Goal: Task Accomplishment & Management: Use online tool/utility

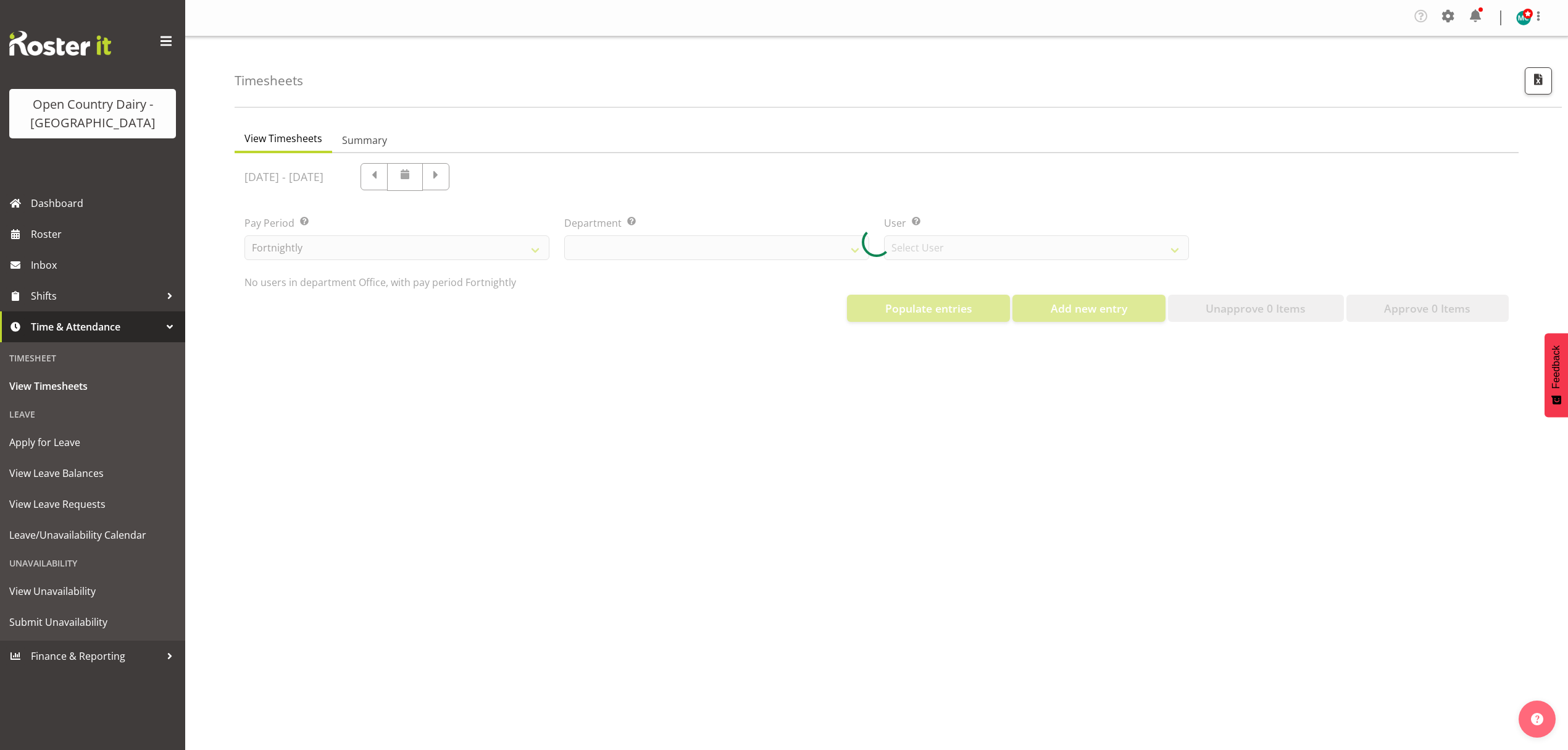
click at [729, 241] on div at bounding box center [875, 242] width 1284 height 178
select select "699"
select select "8449"
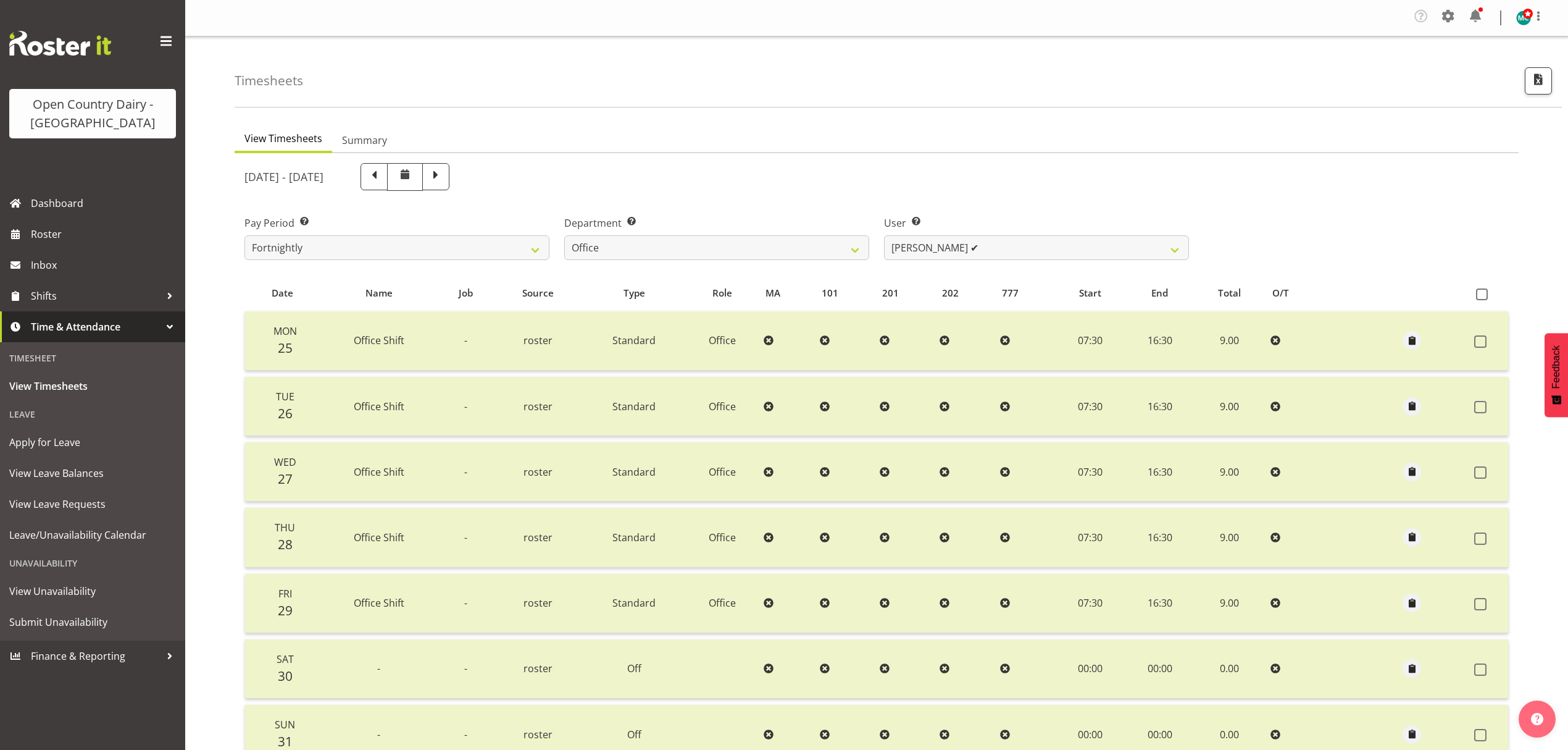
click at [770, 240] on div "August 25th - August 31st 2025 Pay Period Select which pay period you would lik…" at bounding box center [876, 500] width 1264 height 689
click at [857, 247] on select "734 735 736 737 738 739 851 852 853 854 855 856 858 861 862 865 868 869 870 873" at bounding box center [717, 247] width 305 height 25
select select "755"
click at [565, 236] on select "734 735 736 737 738 739 851 852 853 854 855 856 858 861 862 865 868 869 870 873" at bounding box center [717, 247] width 305 height 25
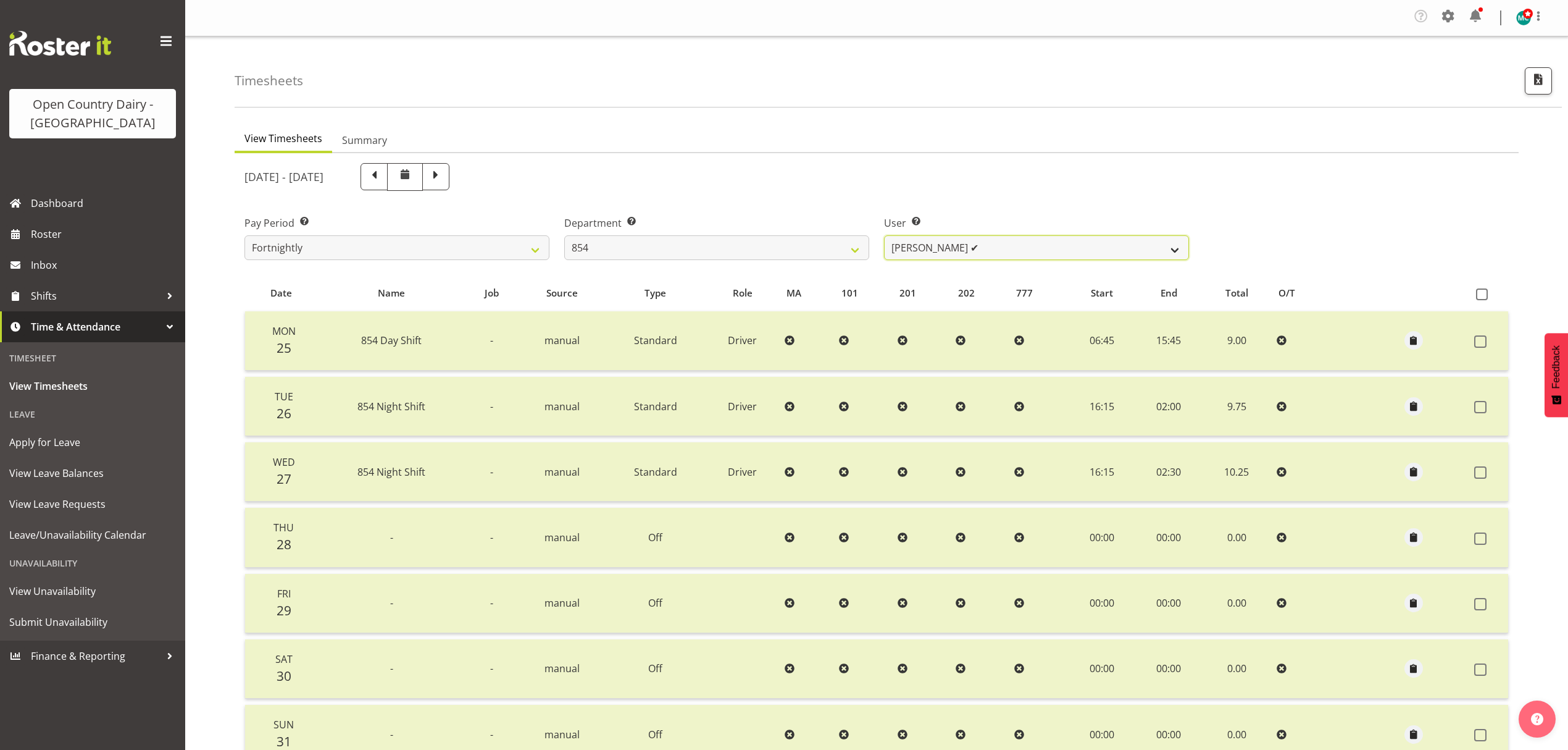
click at [1163, 251] on select "Carl Johnstone ✔ John Rook ✔ Karl Nicol ✔ Raymond George ✔" at bounding box center [1037, 247] width 305 height 25
select select "9851"
click at [884, 236] on select "Carl Johnstone ✔ John Rook ✔ Karl Nicol ✔ Raymond George ✔" at bounding box center [1037, 247] width 305 height 25
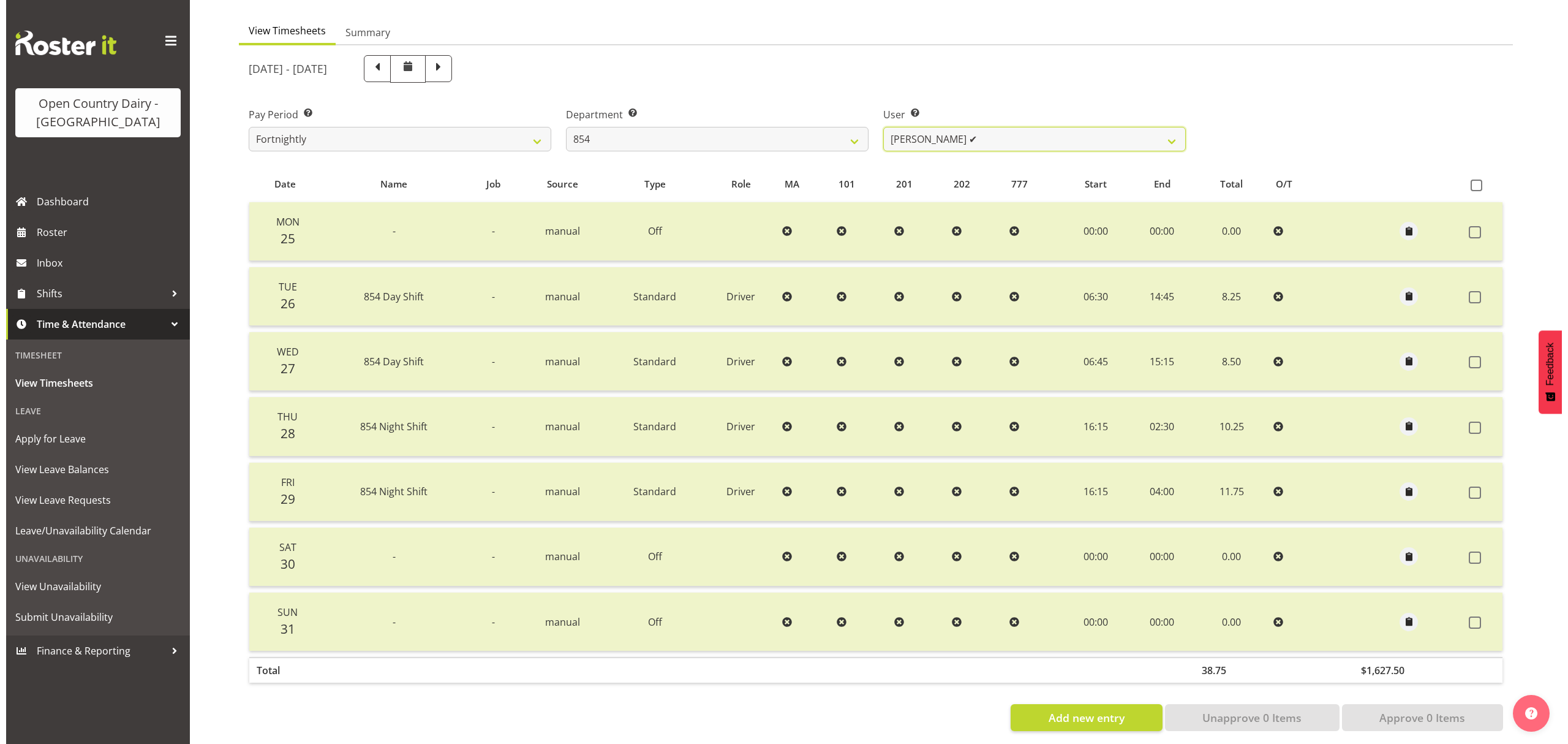
scroll to position [123, 0]
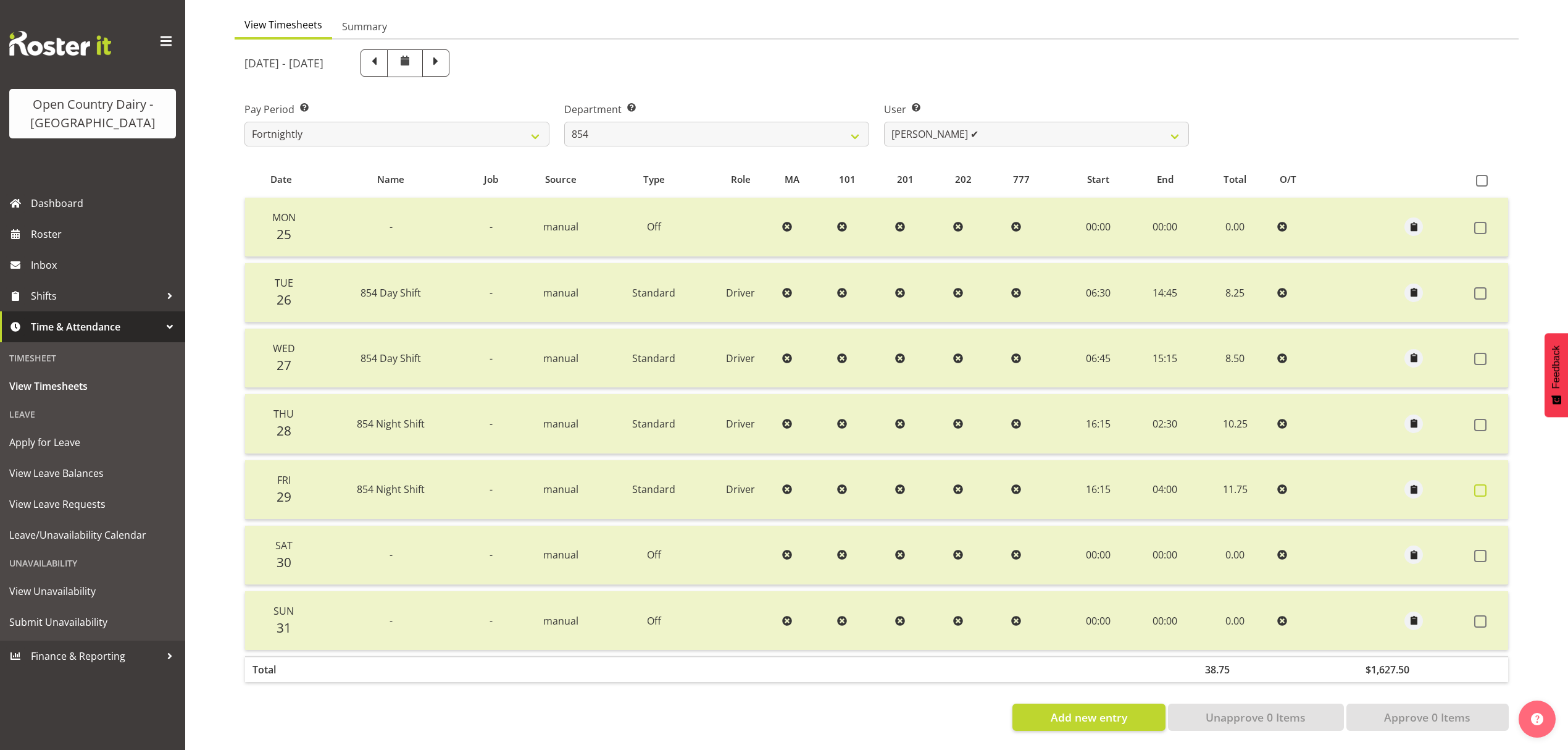
click at [1476, 485] on span at bounding box center [1480, 490] width 13 height 13
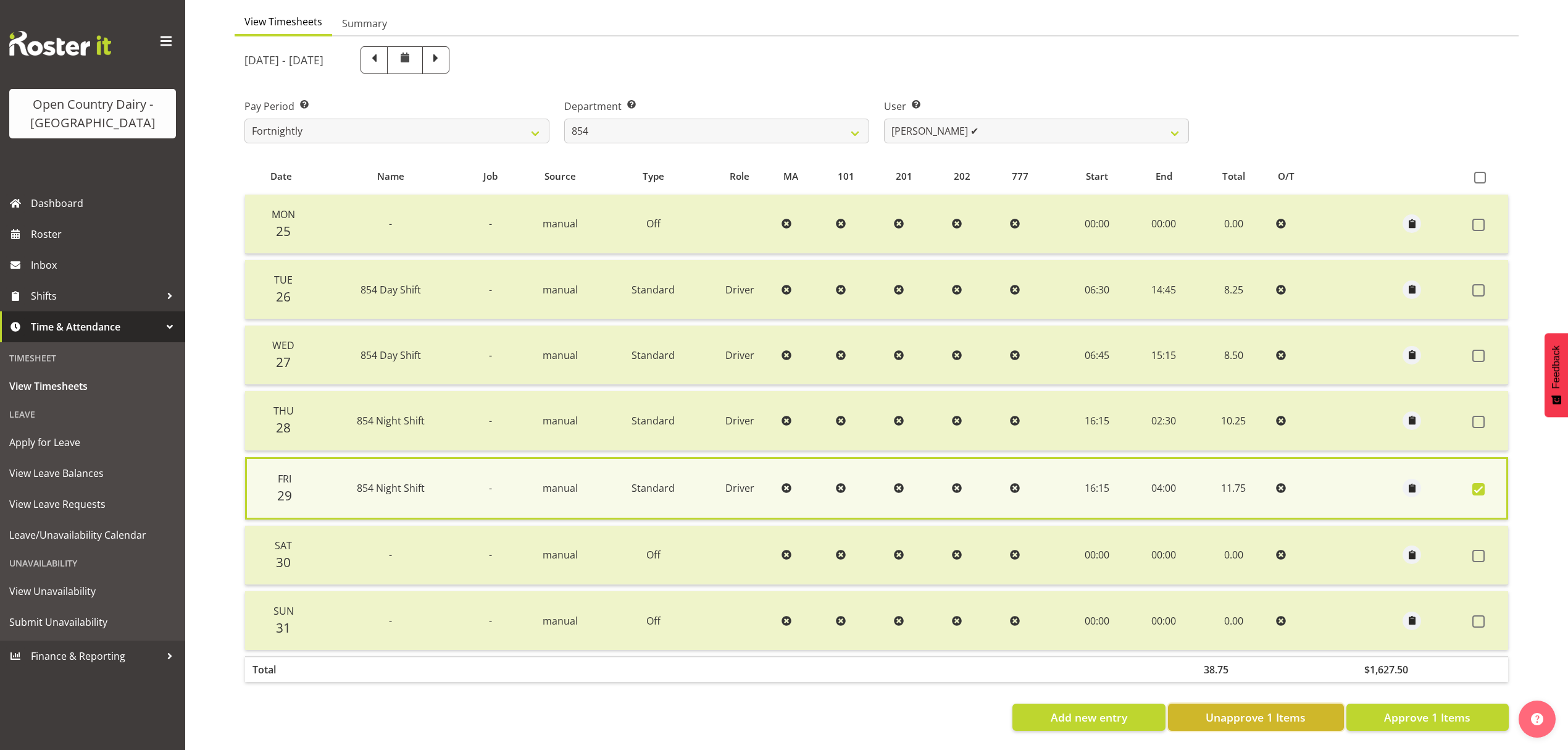
click at [1260, 709] on span "Unapprove 1 Items" at bounding box center [1256, 717] width 100 height 16
checkbox input "false"
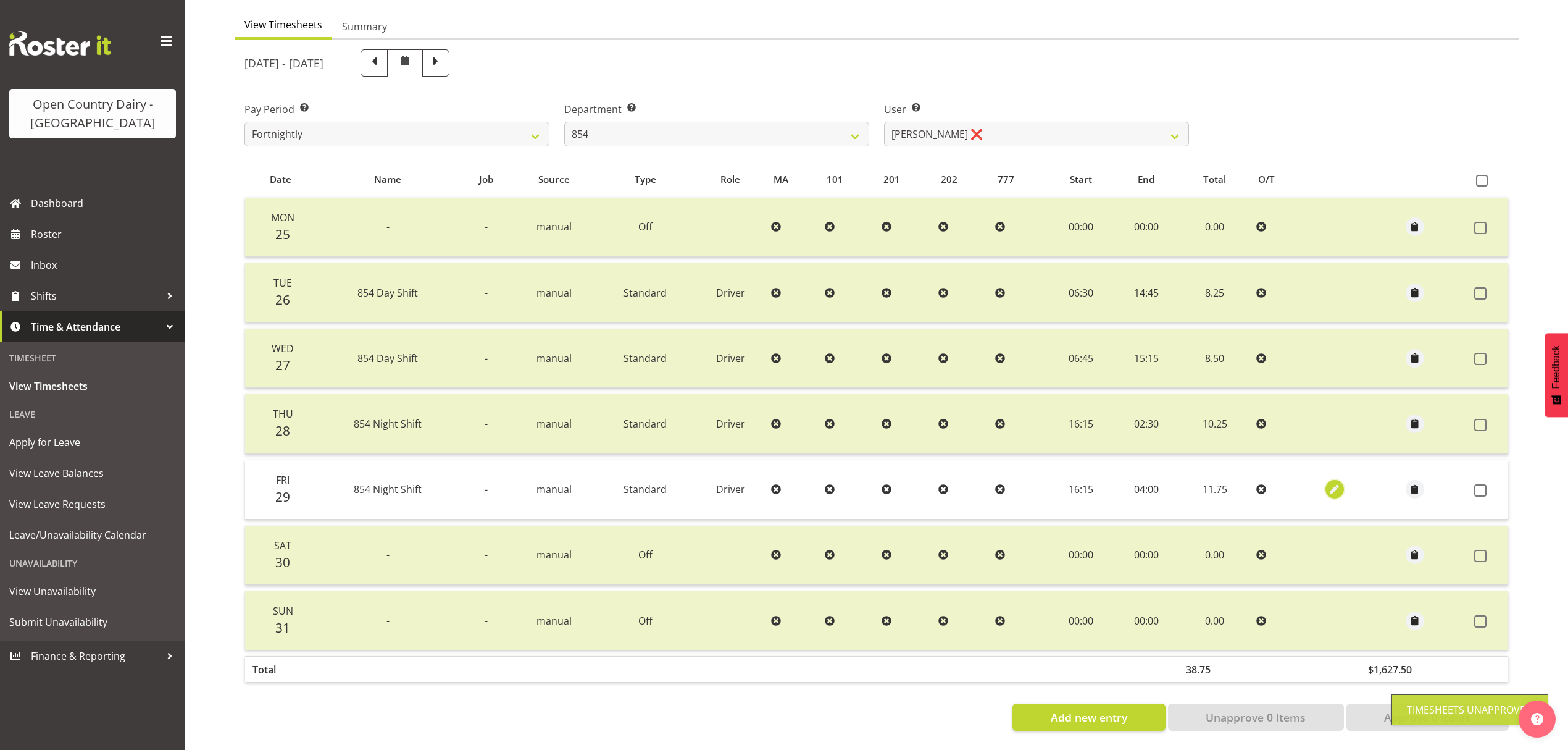
click at [1337, 482] on span "button" at bounding box center [1334, 489] width 14 height 14
select select "Standard"
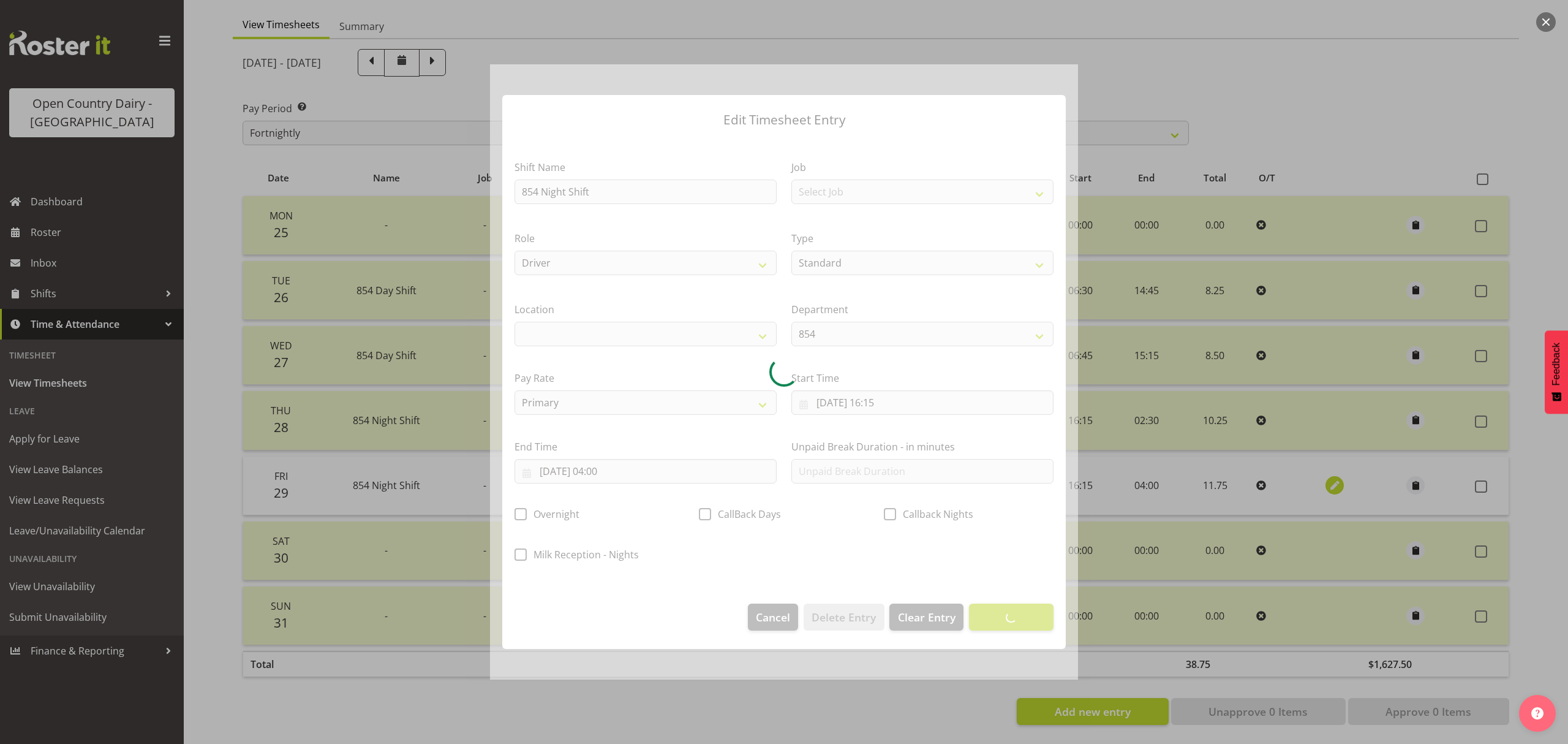
select select
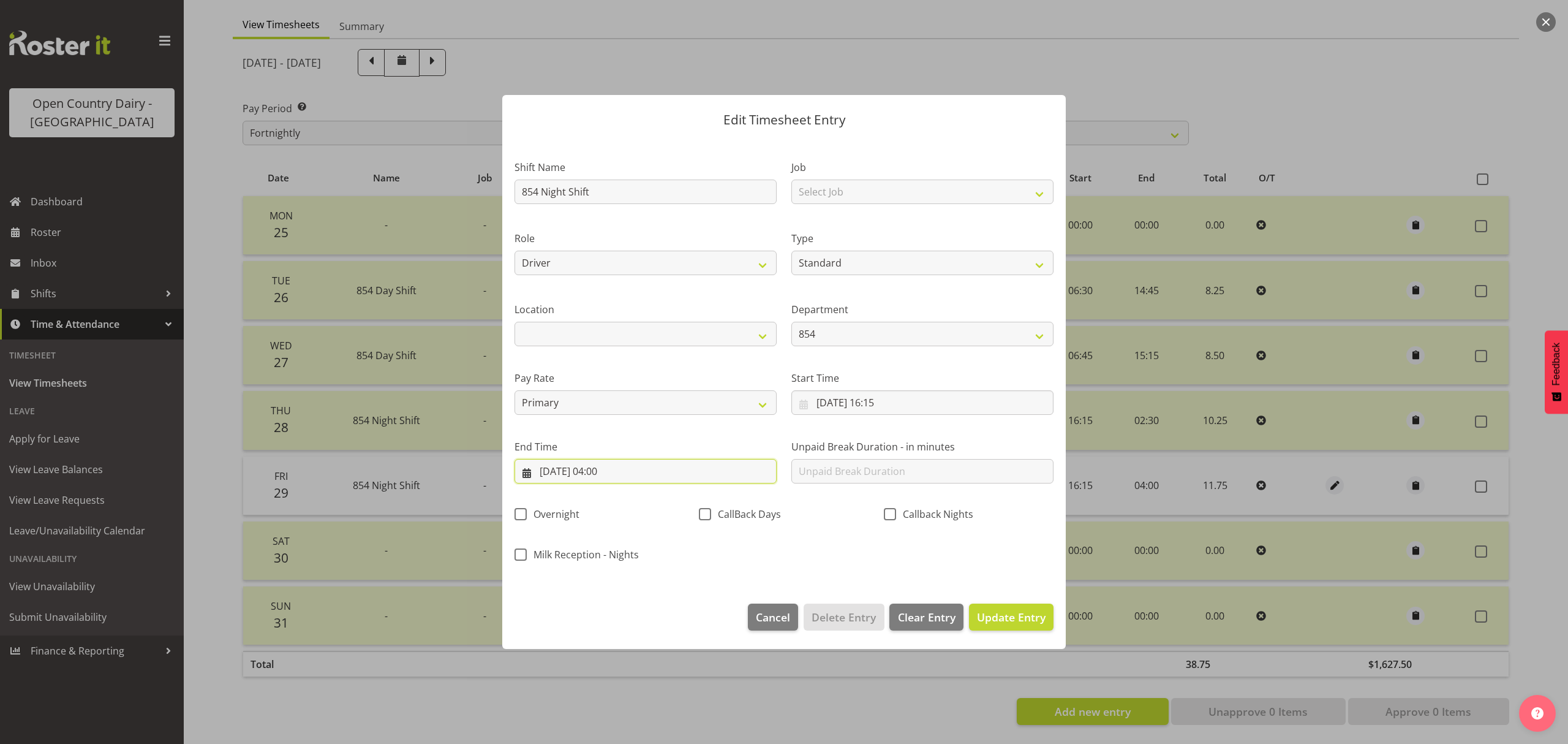
click at [618, 472] on input "30/08/2025, 04:00" at bounding box center [645, 471] width 262 height 24
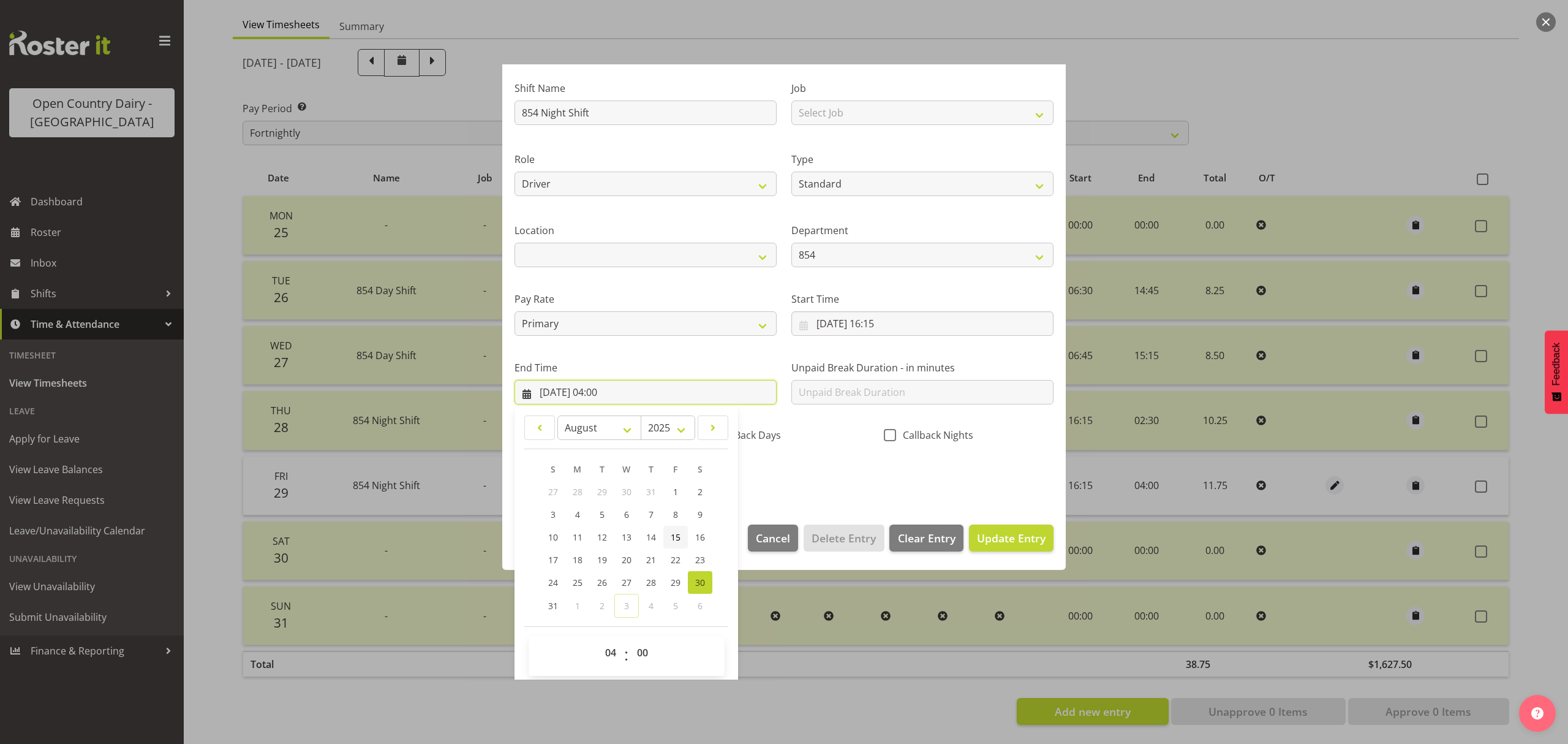
scroll to position [83, 0]
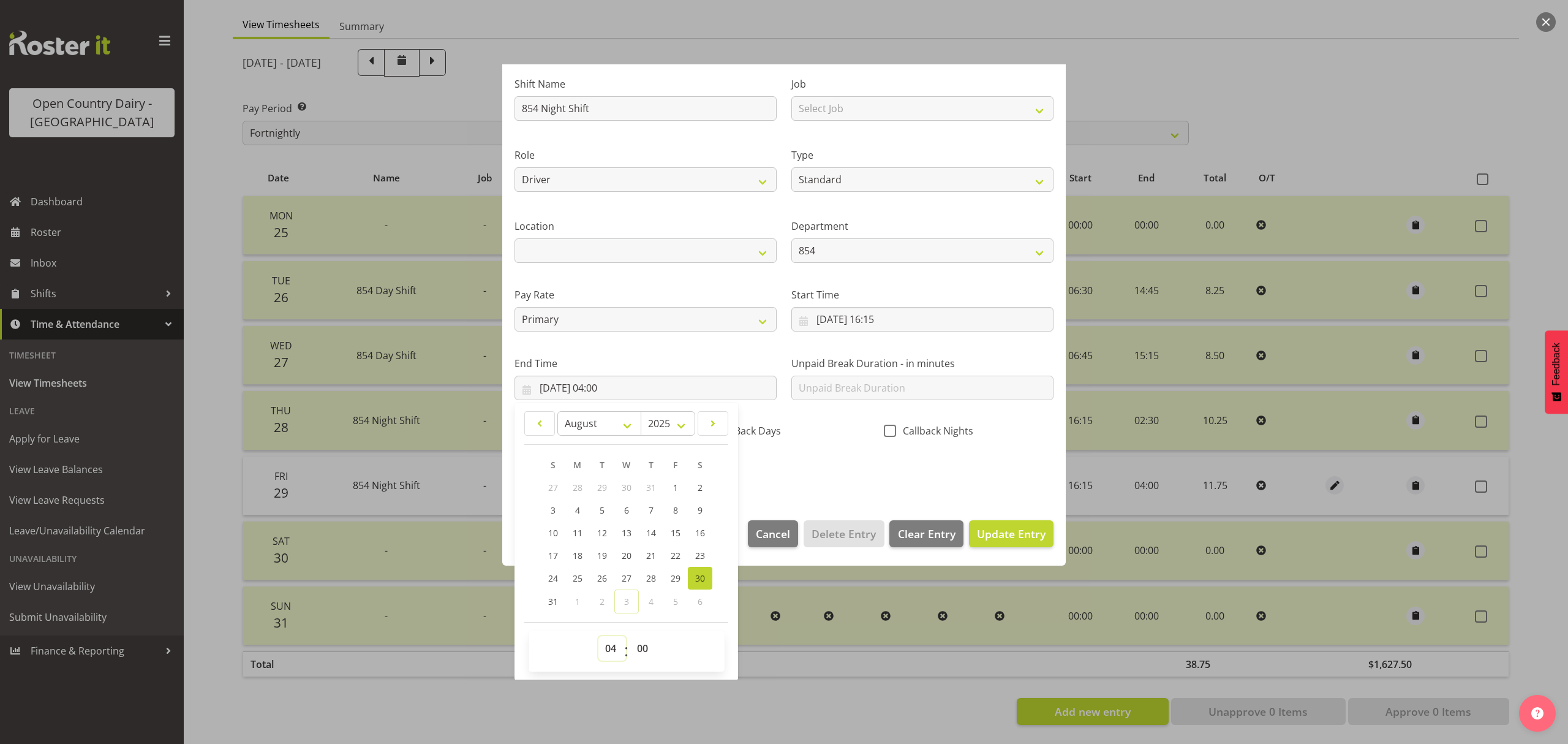
click at [610, 650] on select "00 01 02 03 04 05 06 07 08 09 10 11 12 13 14 15 16 17 18 19 20 21 22 23" at bounding box center [612, 647] width 27 height 24
select select "2"
click at [598, 637] on select "00 01 02 03 04 05 06 07 08 09 10 11 12 13 14 15 16 17 18 19 20 21 22 23" at bounding box center [612, 647] width 27 height 24
type input "30/08/2025, 02:00"
click at [848, 484] on div "Shift Name 854 Night Shift Job Select Job Connecting /unconnecting Trailers Mee…" at bounding box center [784, 273] width 553 height 429
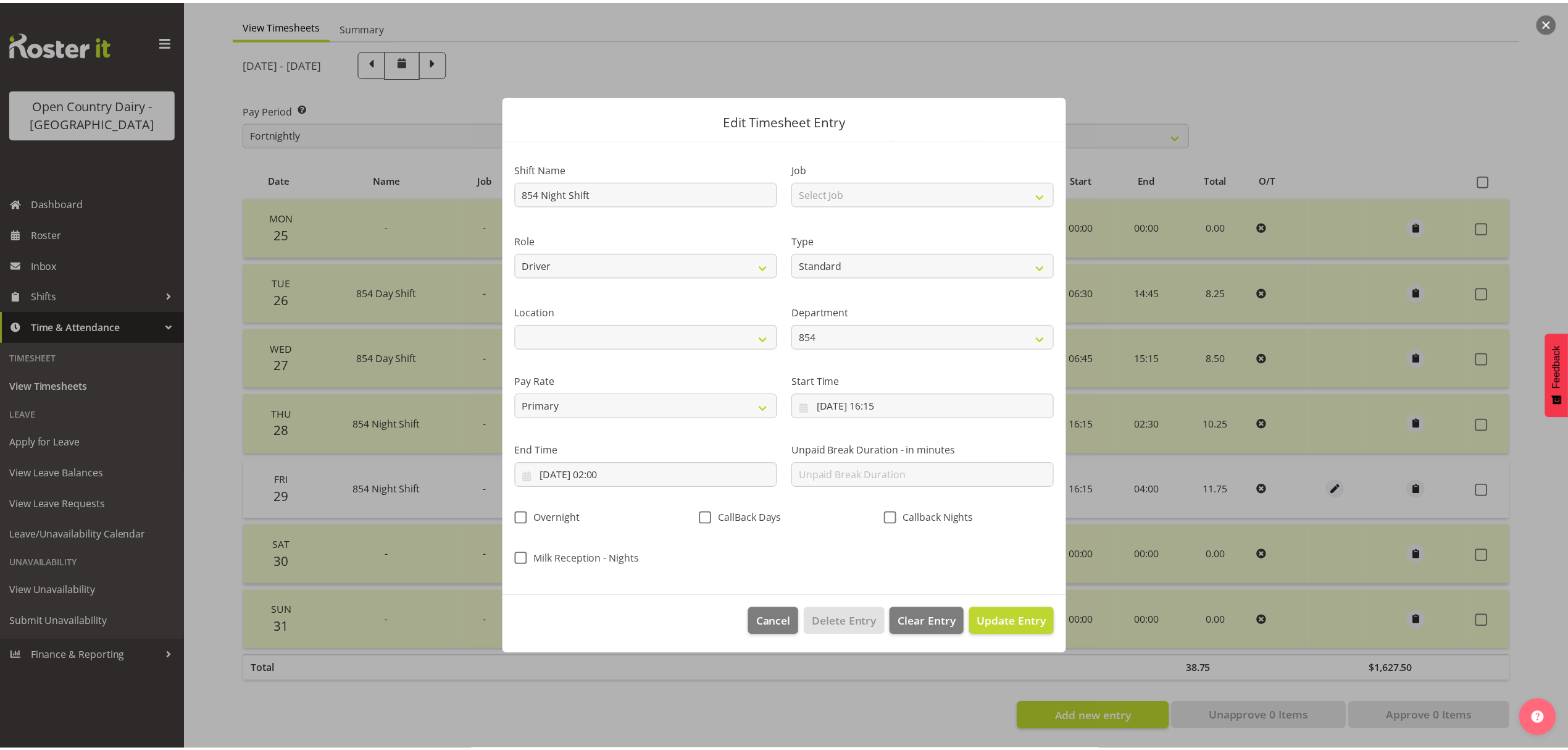
scroll to position [0, 0]
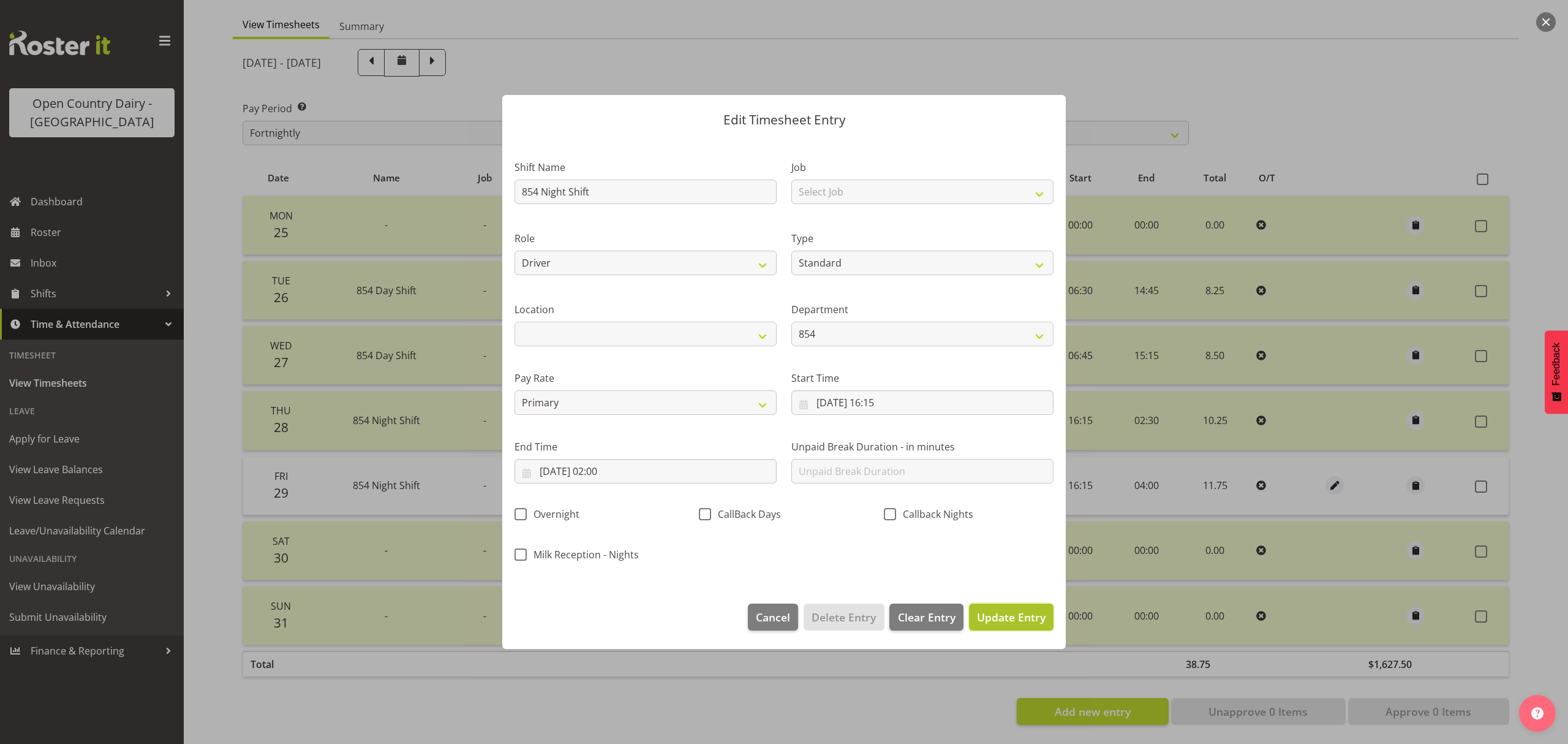
click at [1006, 618] on span "Update Entry" at bounding box center [1011, 616] width 68 height 15
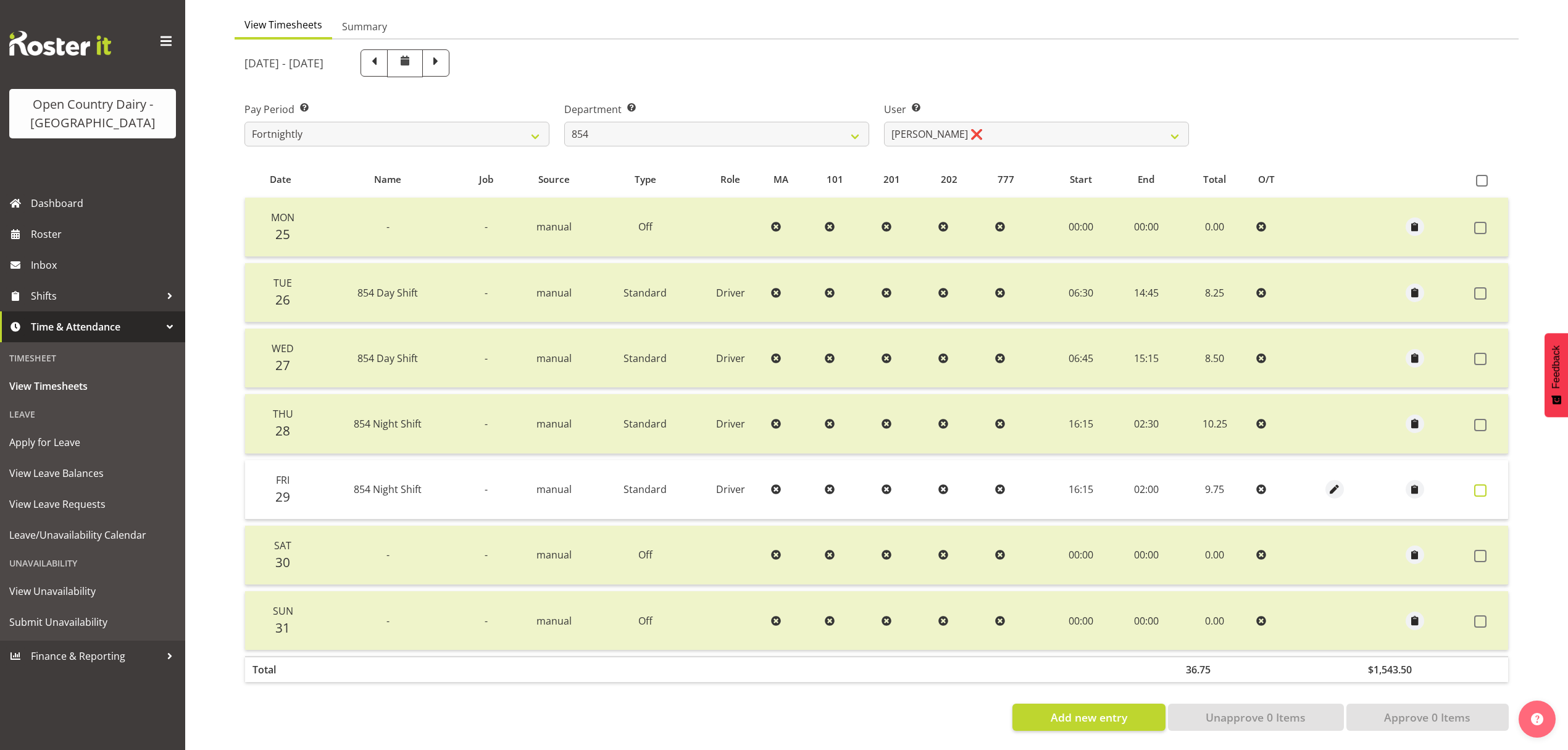
click at [1484, 484] on span at bounding box center [1480, 490] width 13 height 13
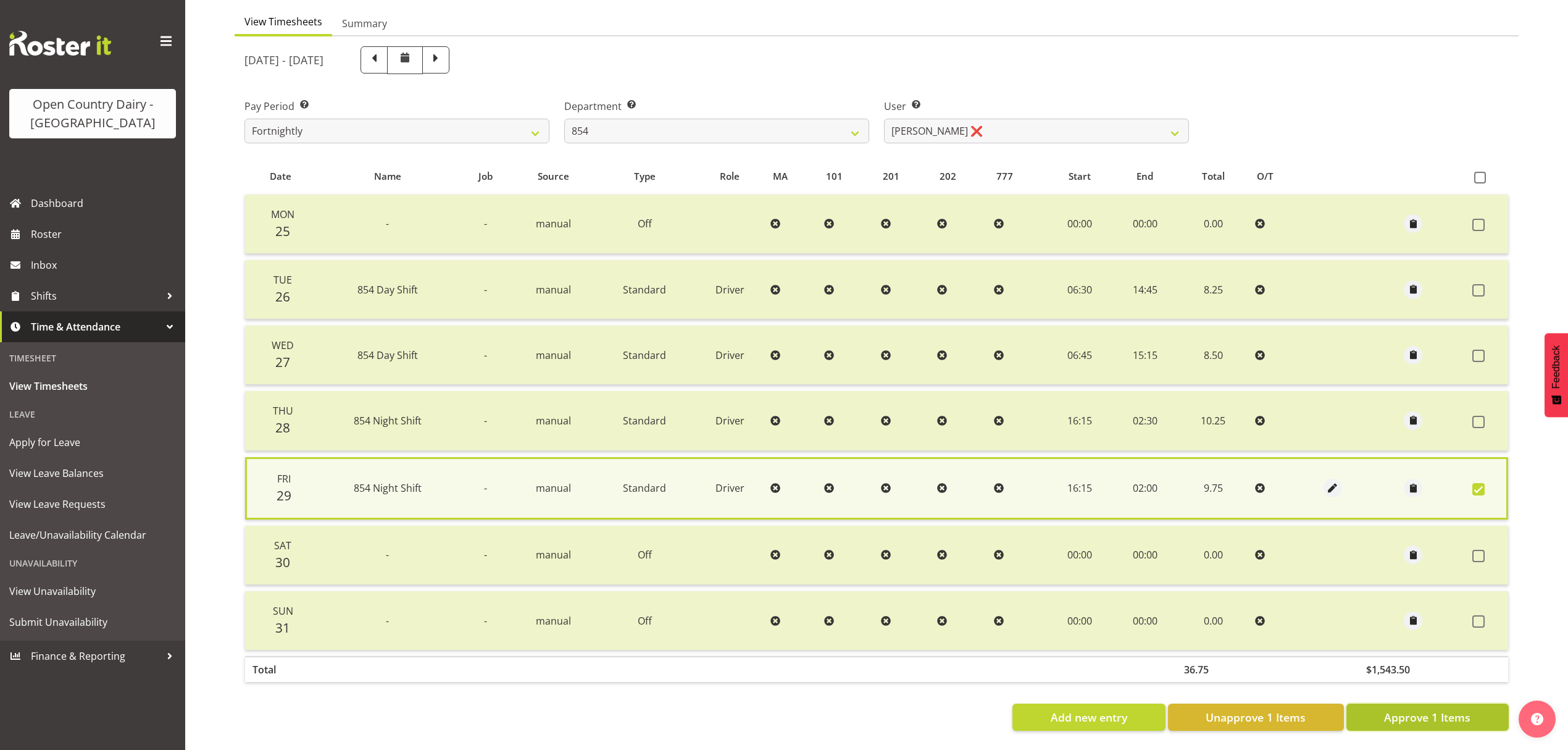
click at [1395, 709] on span "Approve 1 Items" at bounding box center [1427, 717] width 87 height 16
checkbox input "false"
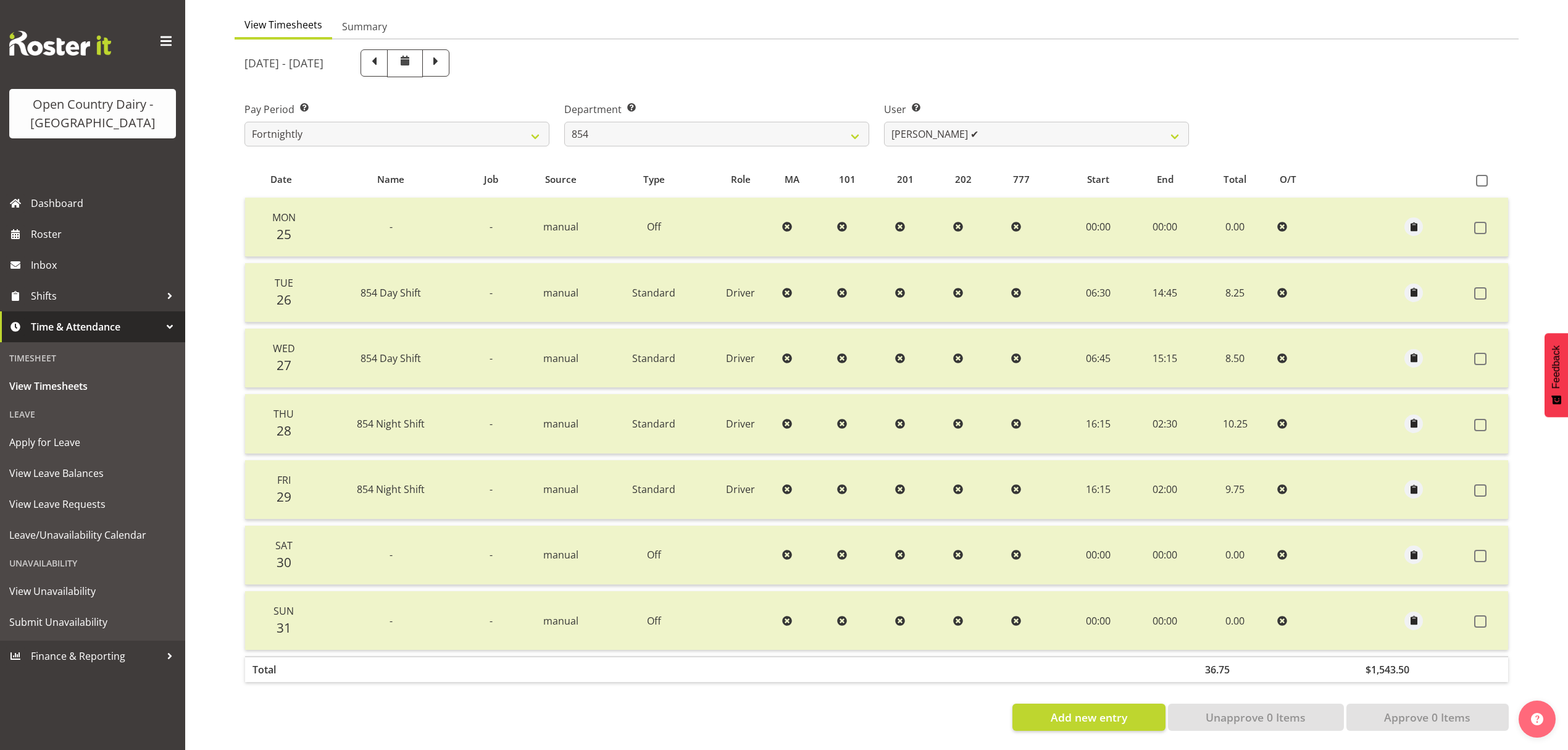
scroll to position [124, 0]
click at [170, 40] on span at bounding box center [166, 41] width 20 height 20
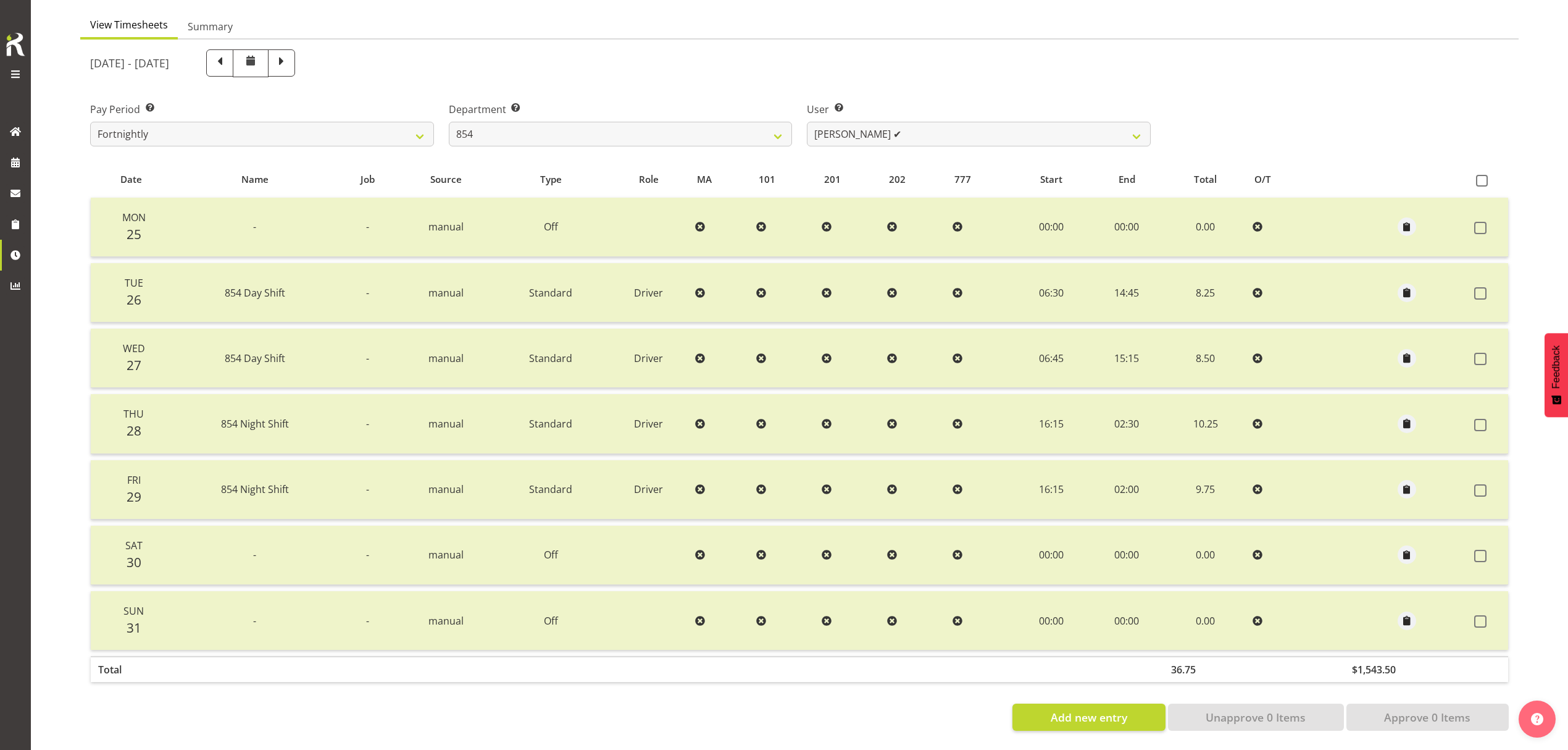
click at [15, 75] on span at bounding box center [15, 74] width 15 height 15
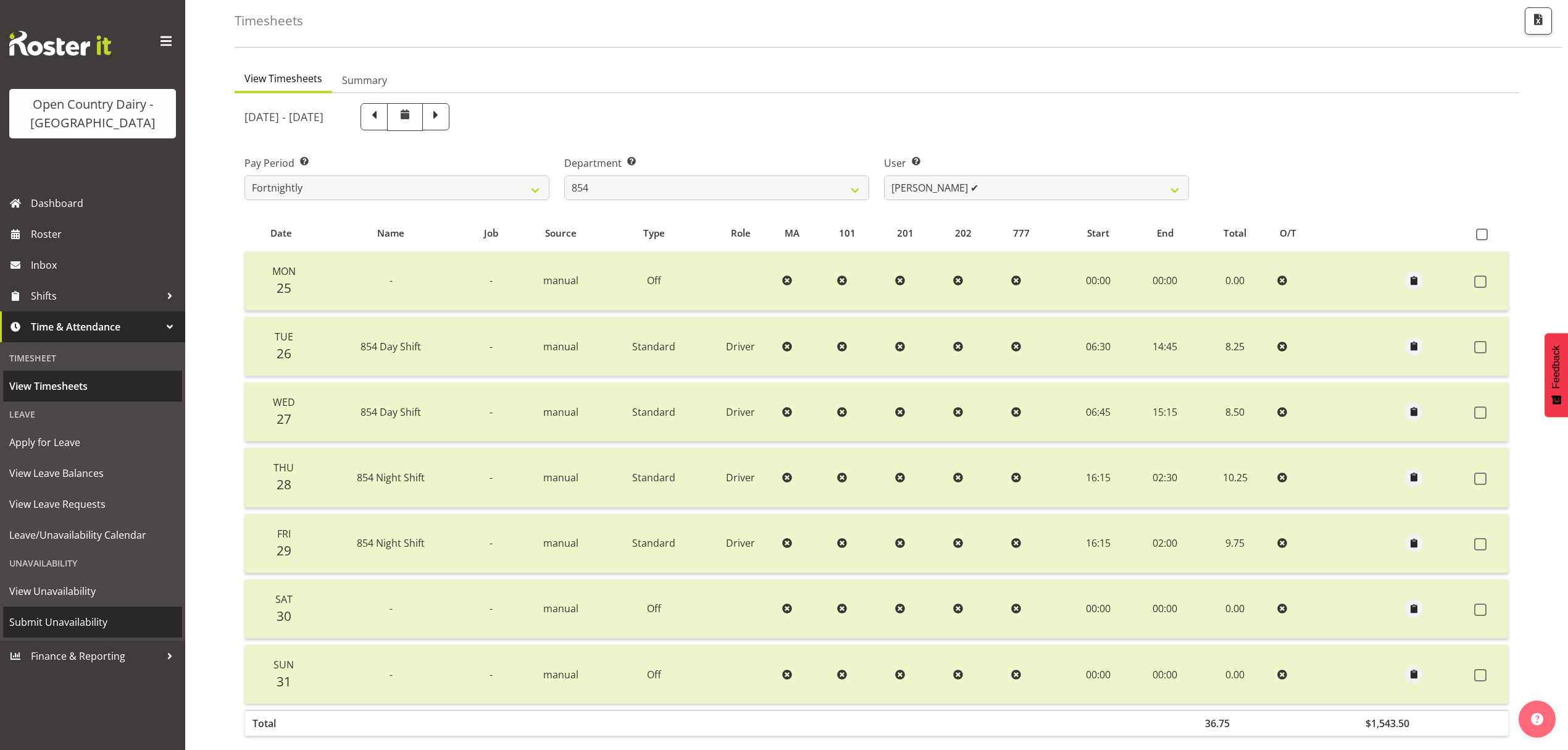
scroll to position [0, 0]
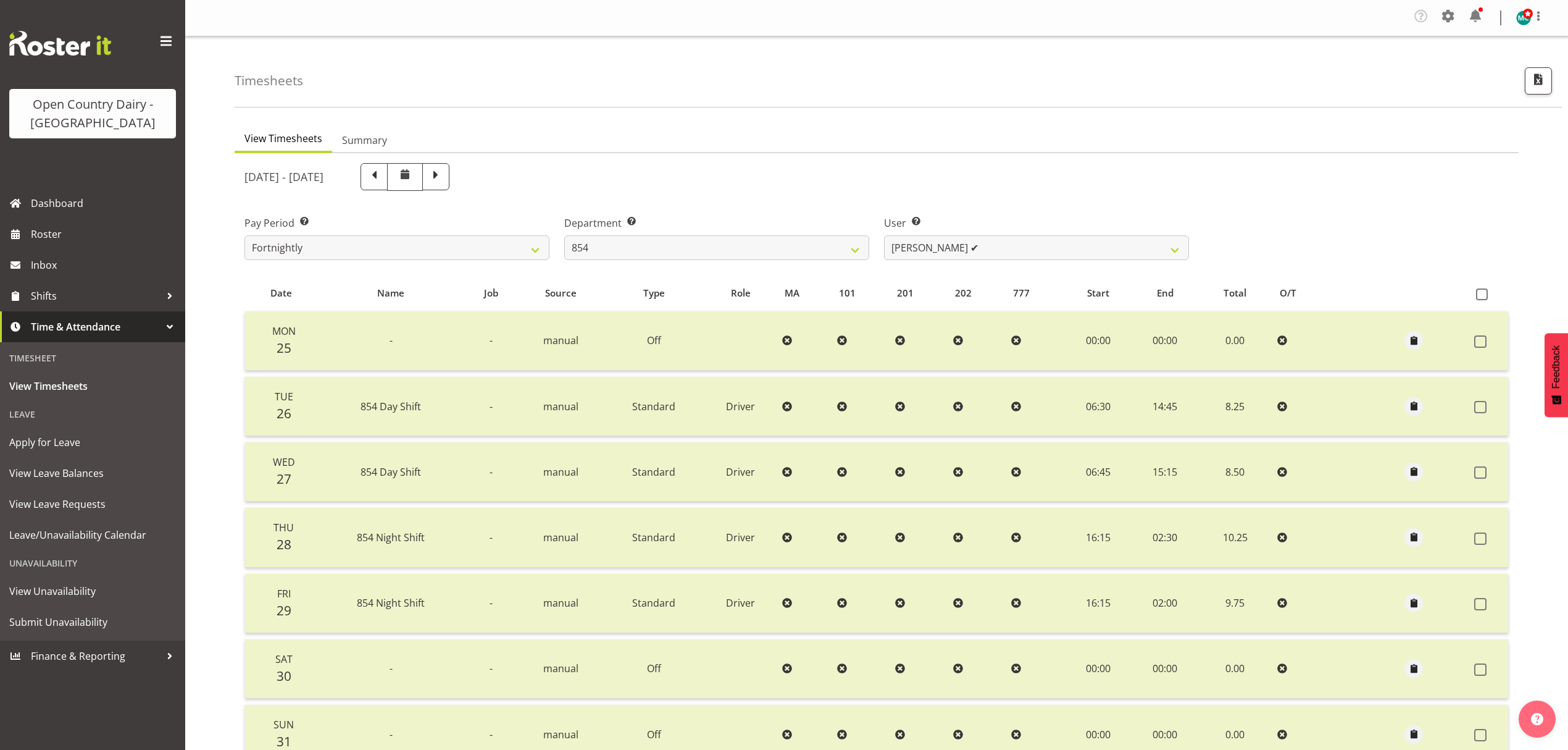
click at [165, 38] on span at bounding box center [166, 41] width 20 height 20
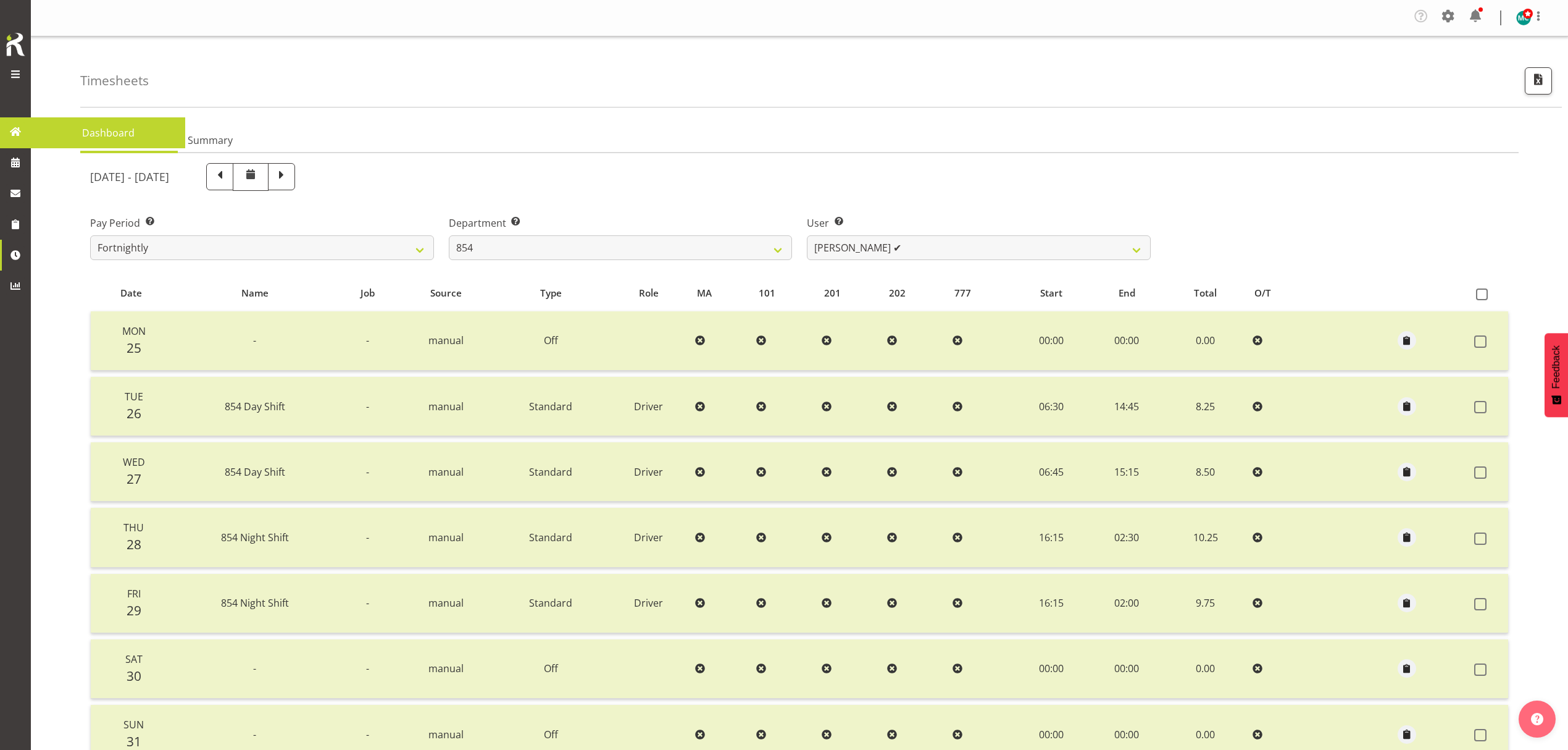
click at [26, 52] on img at bounding box center [15, 44] width 25 height 28
click at [16, 57] on img at bounding box center [15, 44] width 25 height 28
click at [15, 72] on span at bounding box center [15, 74] width 15 height 15
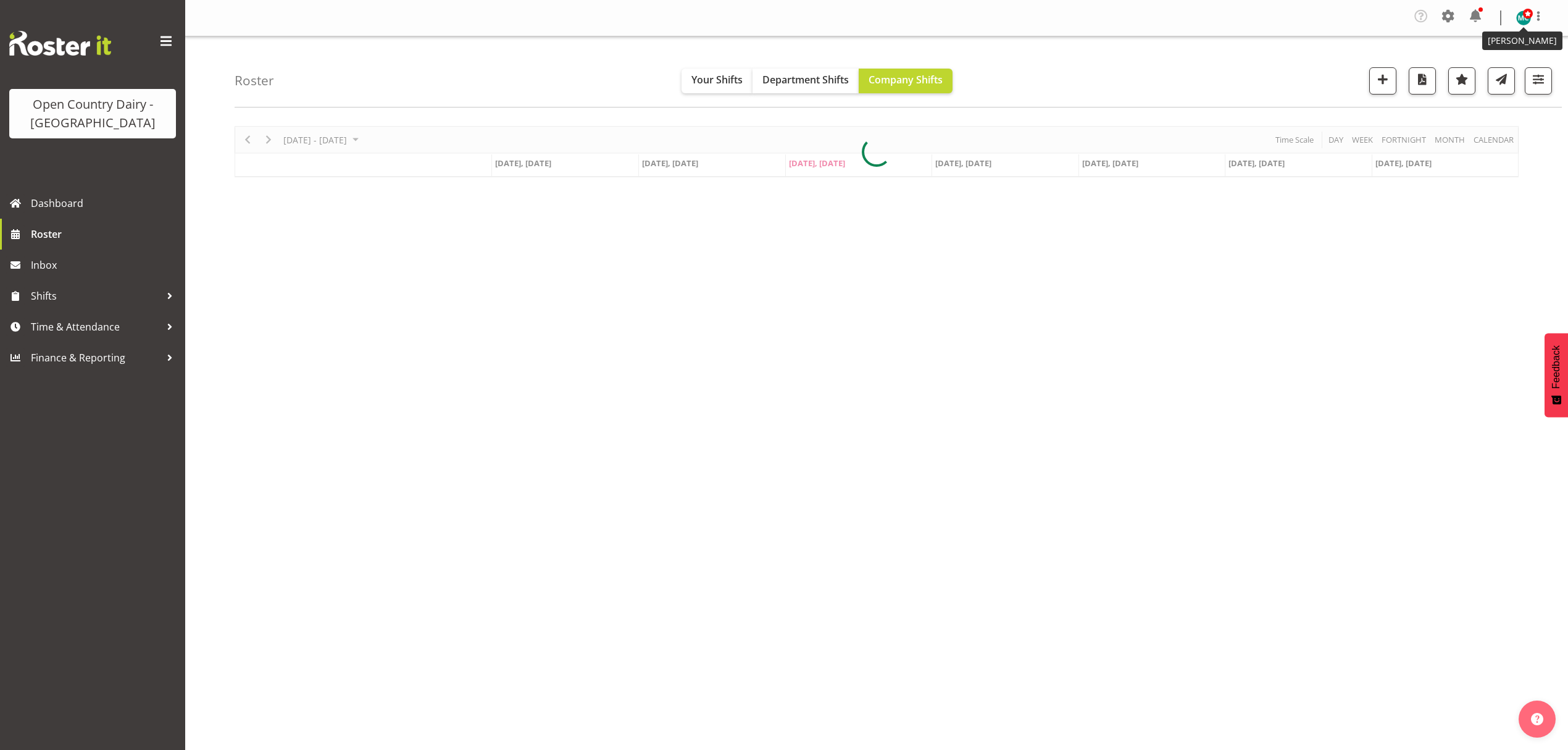
click at [1519, 23] on img at bounding box center [1523, 18] width 15 height 15
click at [1463, 66] on link "Log Out" at bounding box center [1486, 68] width 118 height 23
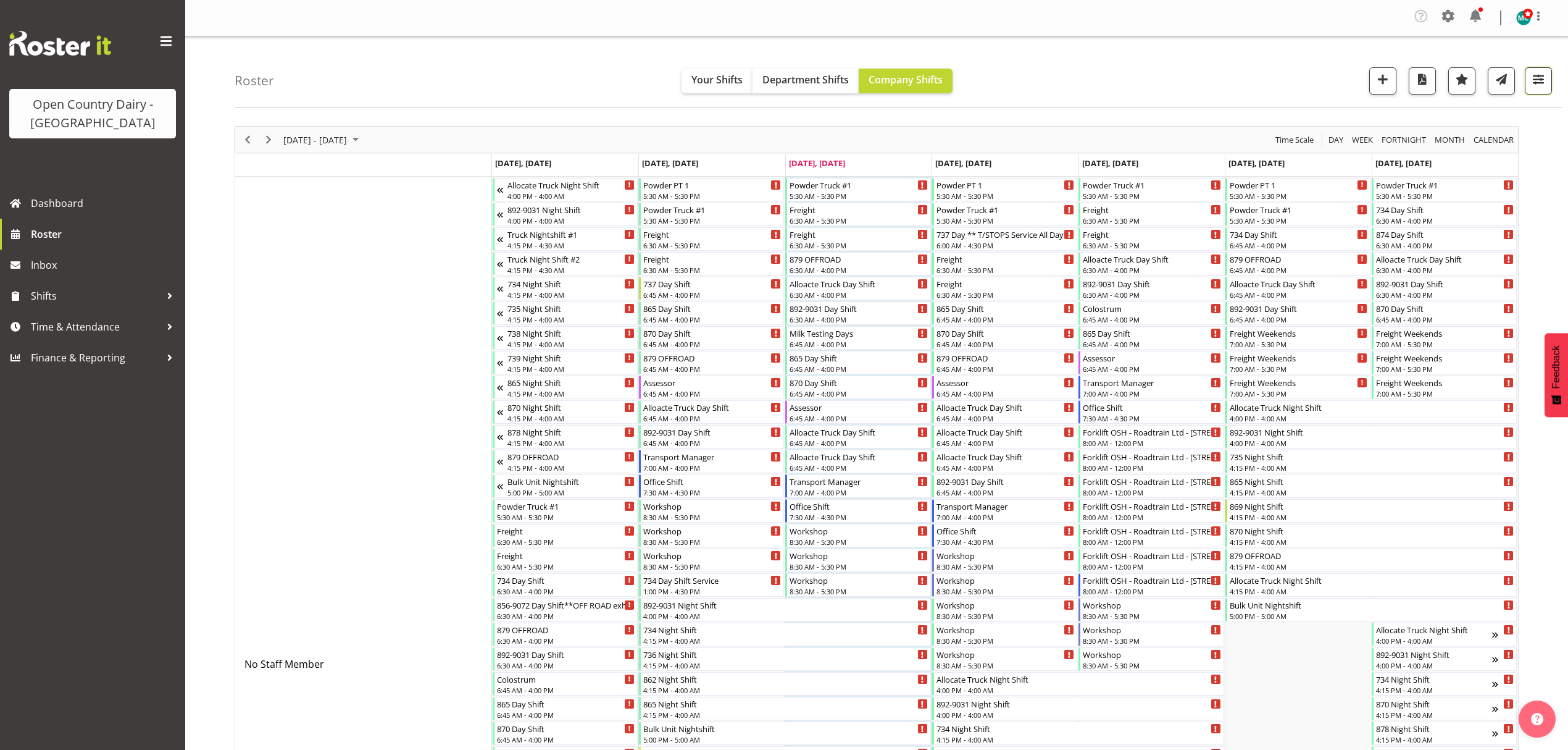
click at [1542, 79] on span "button" at bounding box center [1538, 79] width 16 height 16
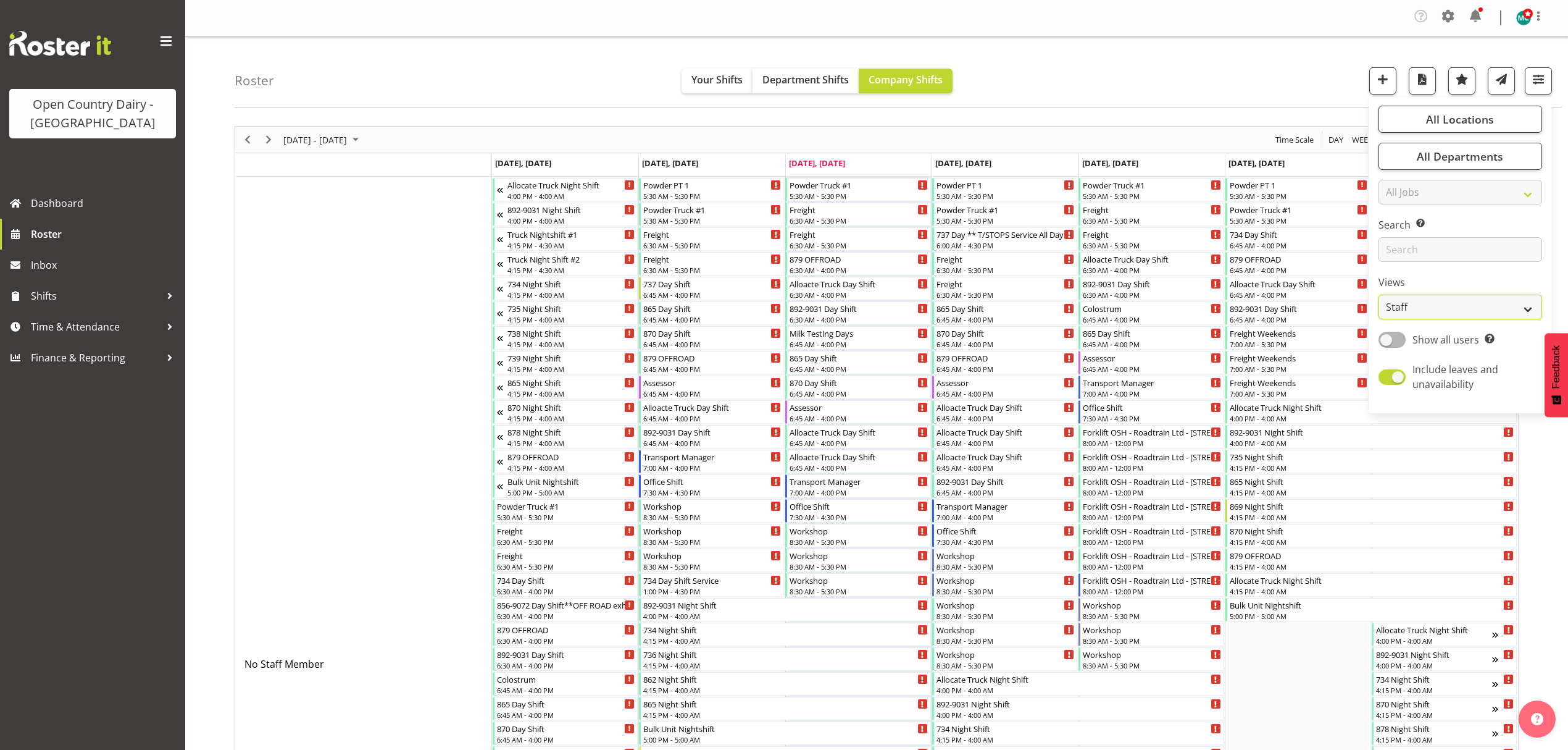
click at [1453, 308] on select "Staff Role Shift - Horizontal Shift - Vertical Staff - Location" at bounding box center [1460, 306] width 163 height 25
select select "shiftH"
click at [1378, 294] on select "Staff Role Shift - Horizontal Shift - Vertical Staff - Location" at bounding box center [1460, 306] width 163 height 25
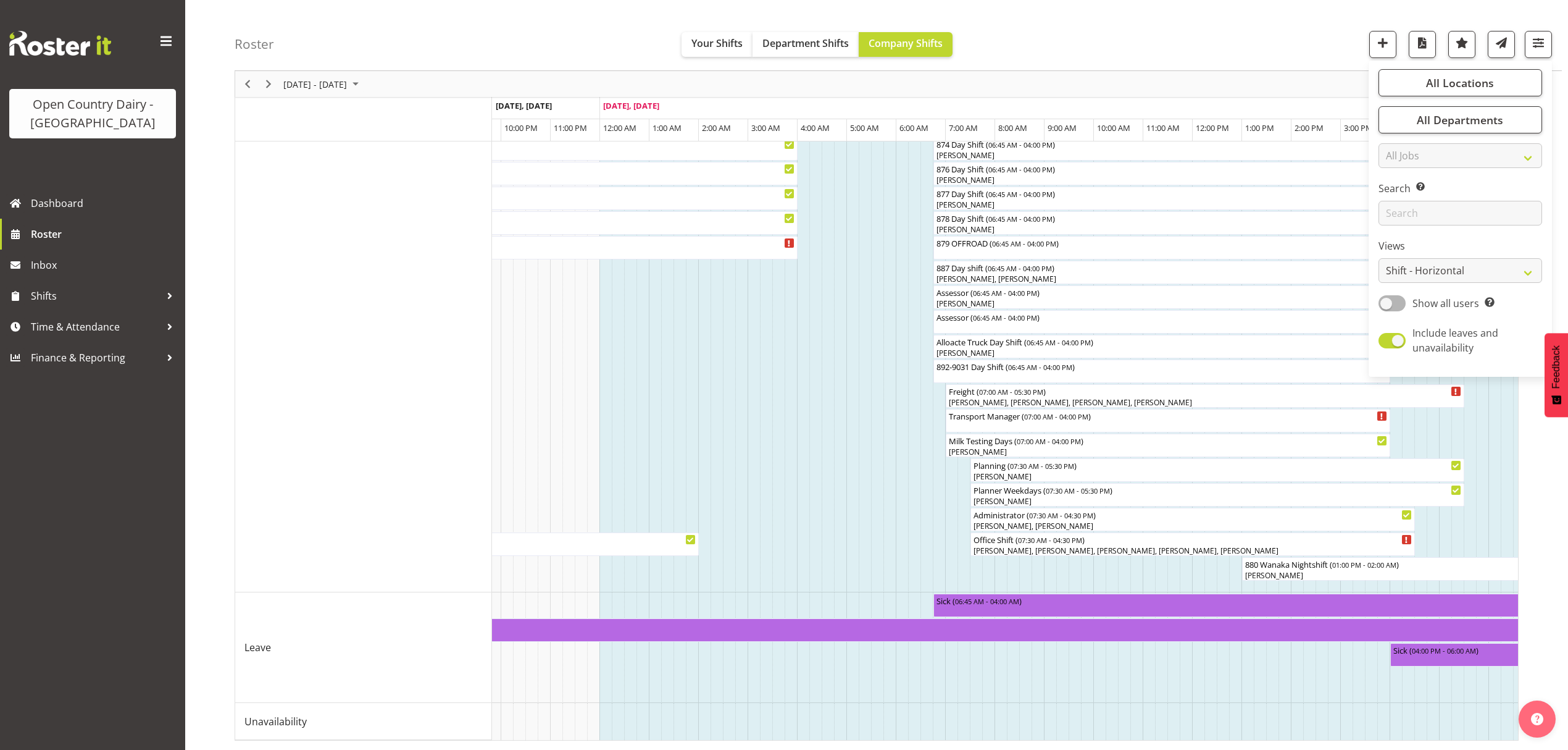
scroll to position [0, 2147]
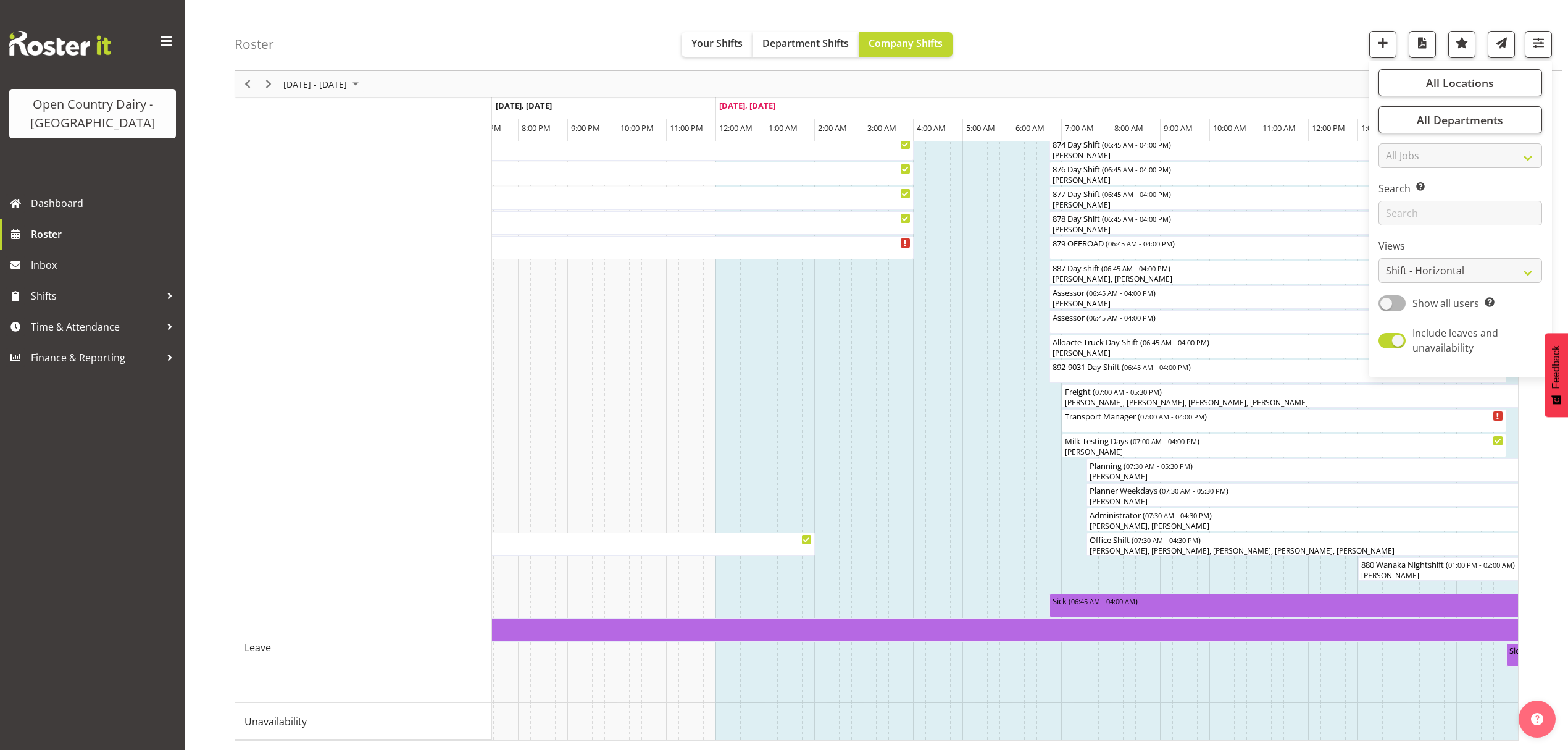
drag, startPoint x: 817, startPoint y: 725, endPoint x: 887, endPoint y: 722, distance: 70.1
click at [888, 722] on td "Timeline Week of September 3, 2025" at bounding box center [894, 721] width 13 height 37
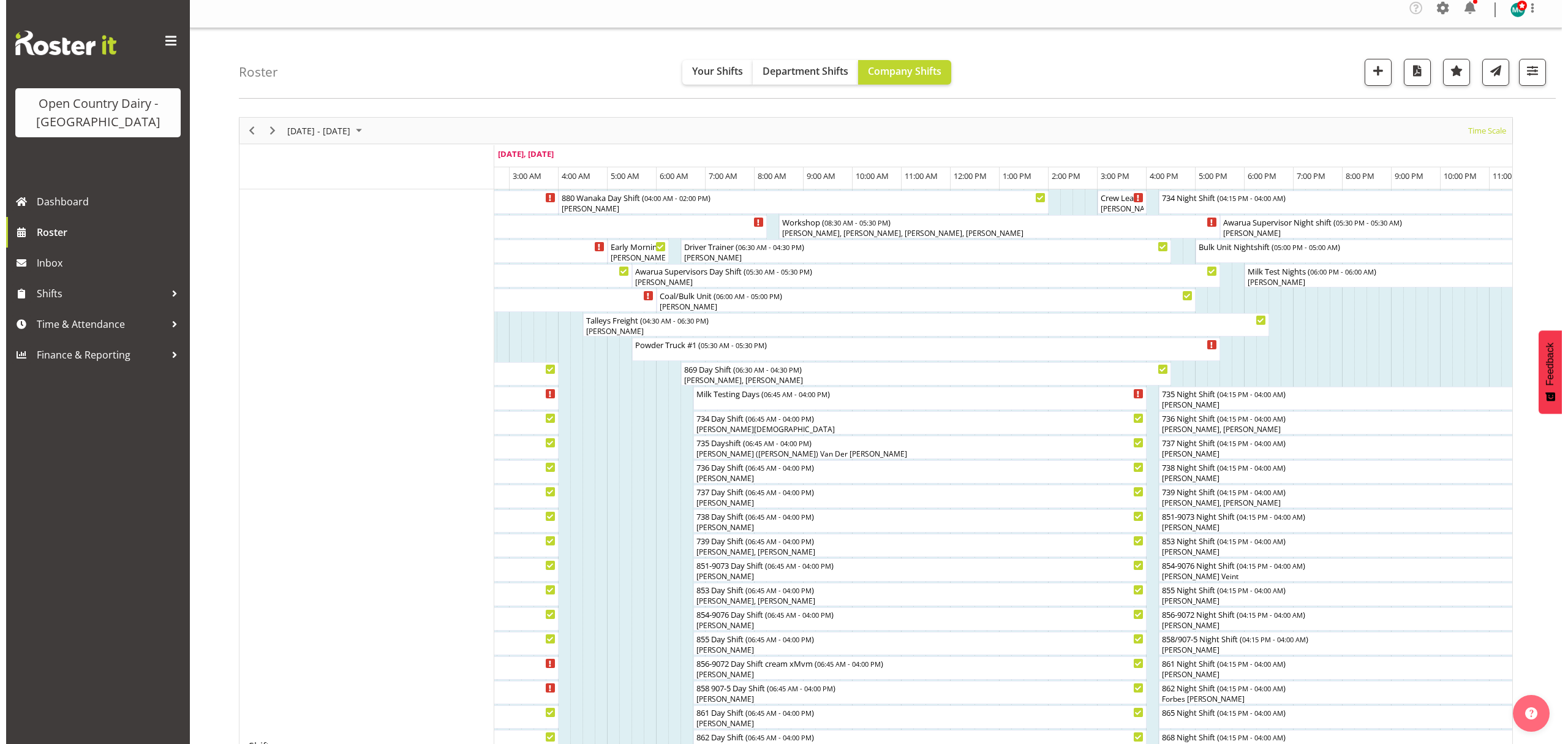
scroll to position [0, 0]
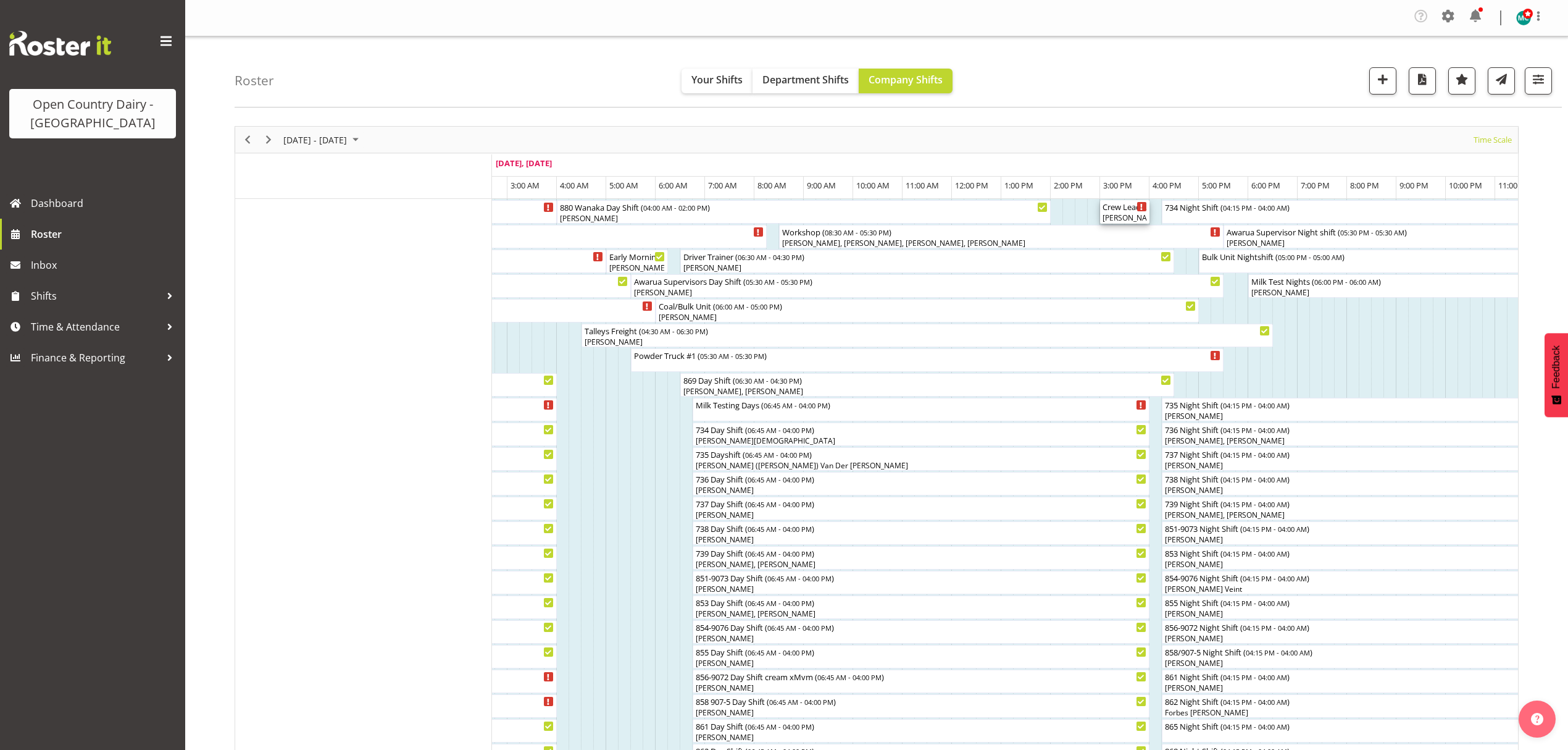
click at [1123, 210] on div "Crew Leader Meeting ( 03:00 PM - 04:00 PM )" at bounding box center [1124, 206] width 44 height 13
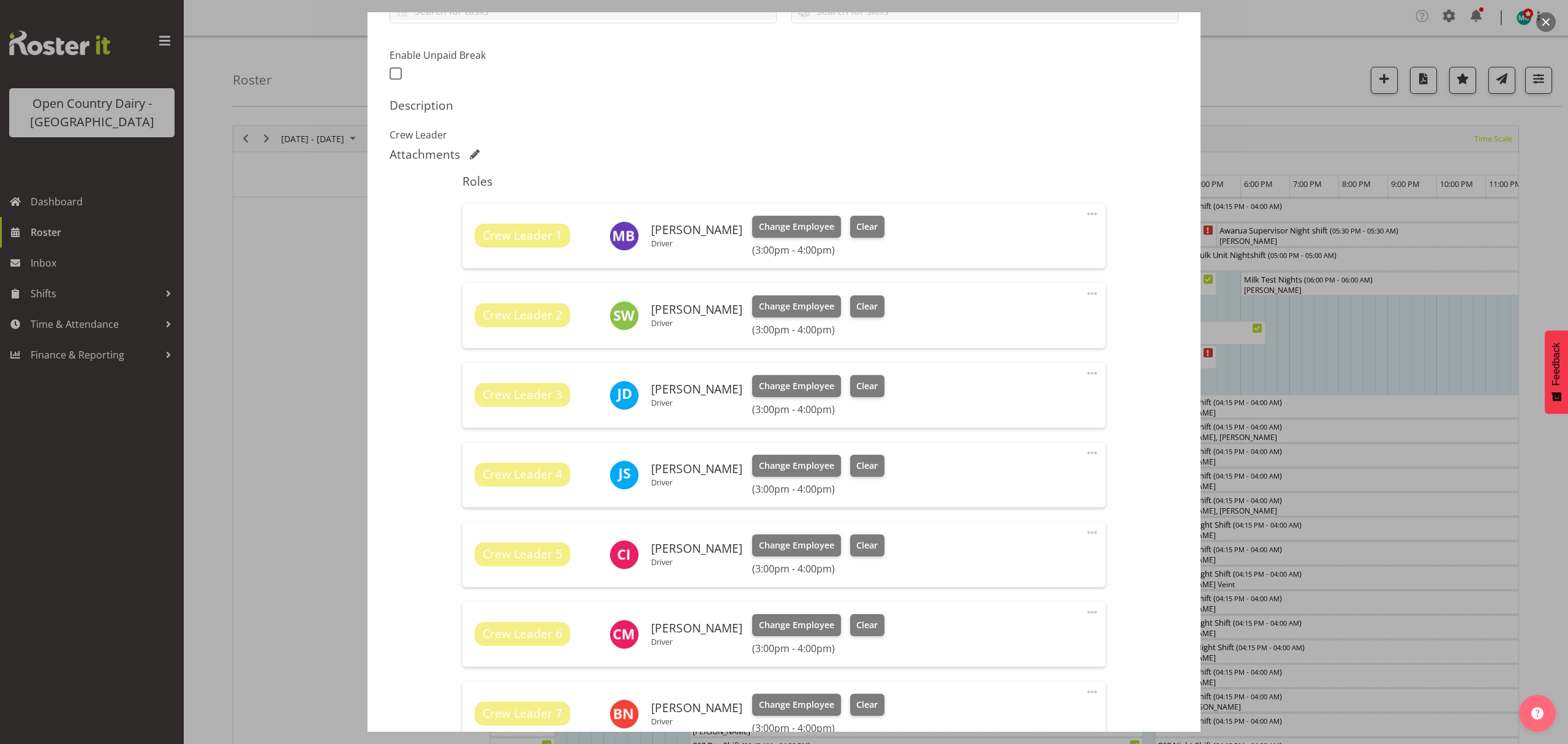
scroll to position [408, 0]
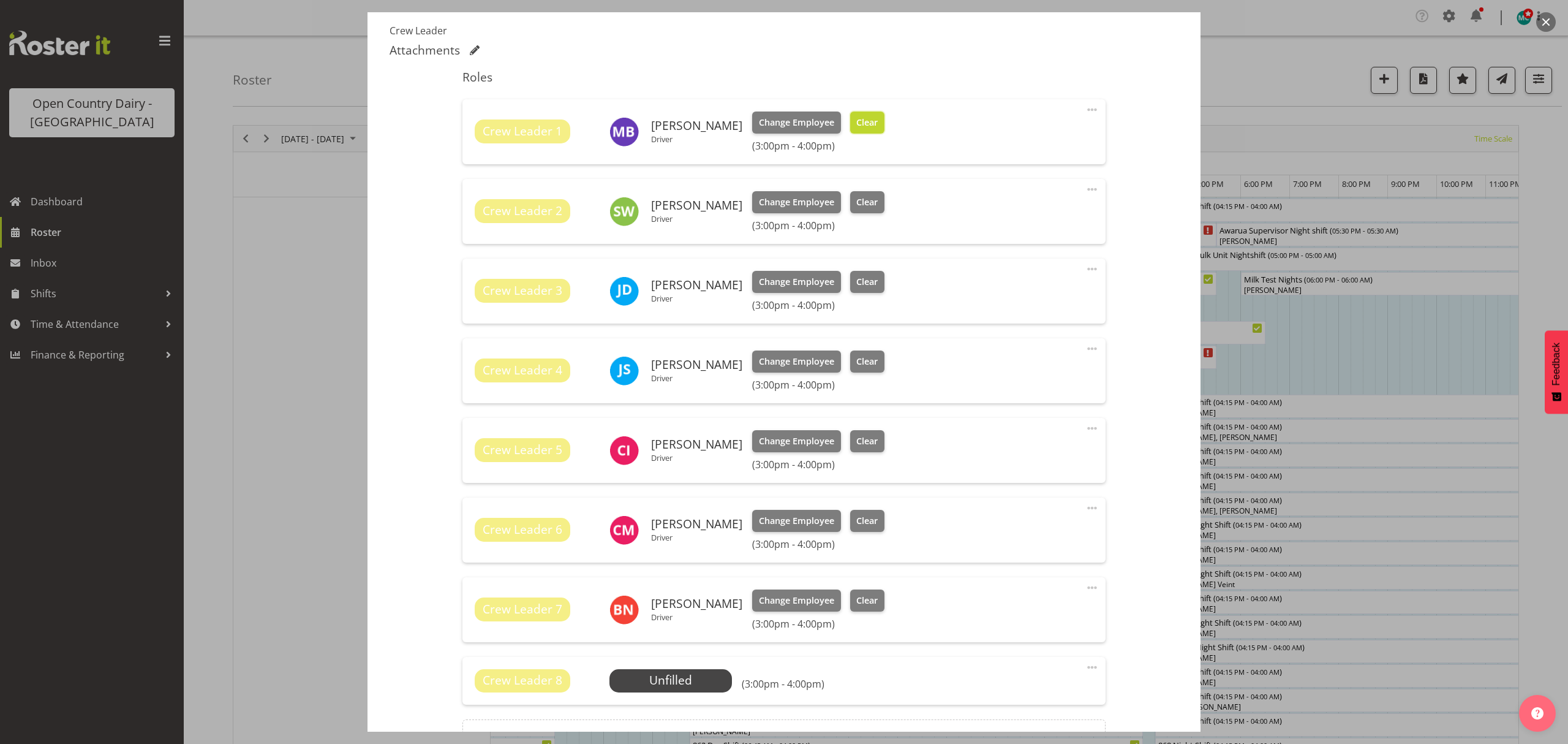
click at [858, 126] on span "Clear" at bounding box center [866, 123] width 21 height 14
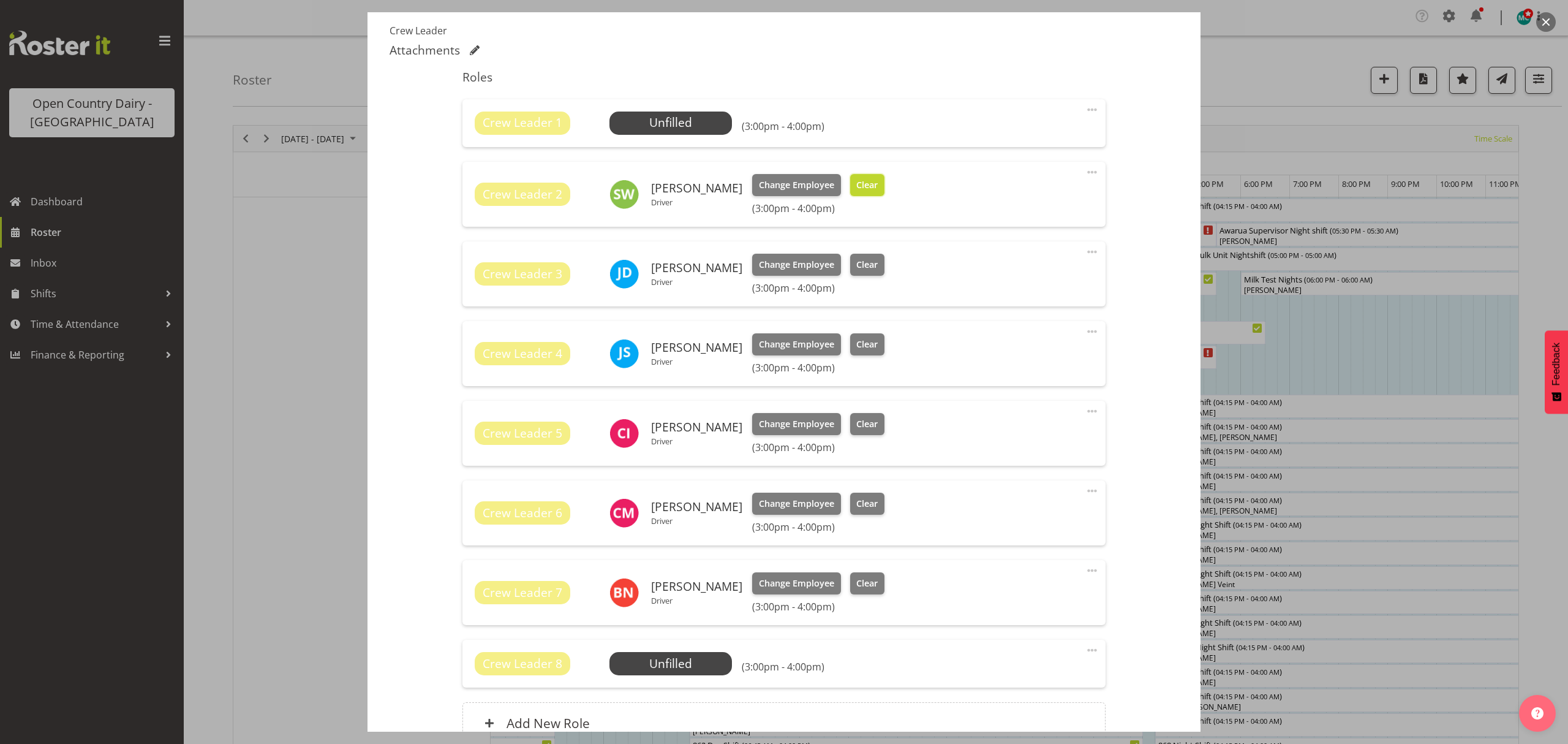
click at [861, 192] on button "Clear" at bounding box center [867, 185] width 35 height 22
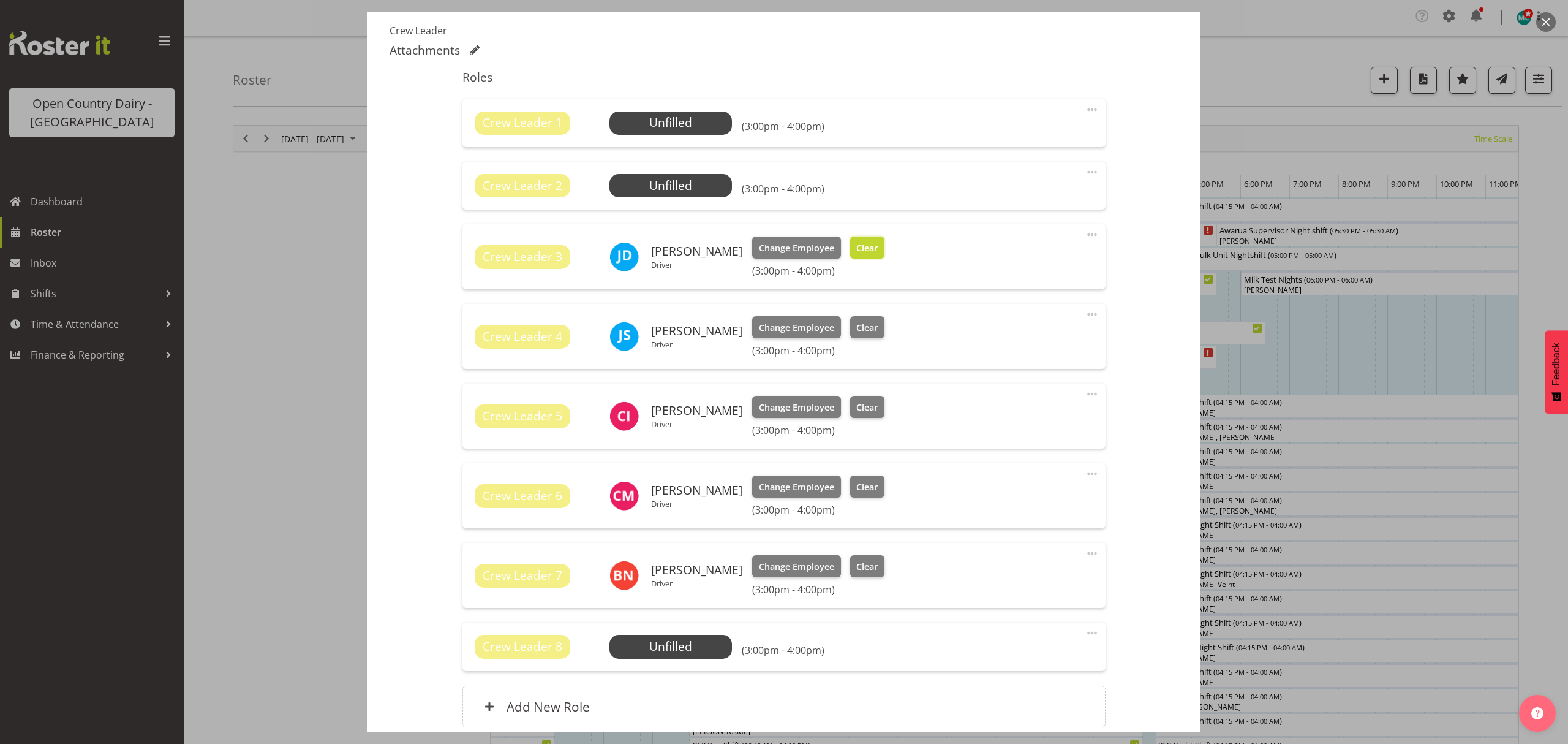
click at [858, 246] on span "Clear" at bounding box center [866, 248] width 21 height 14
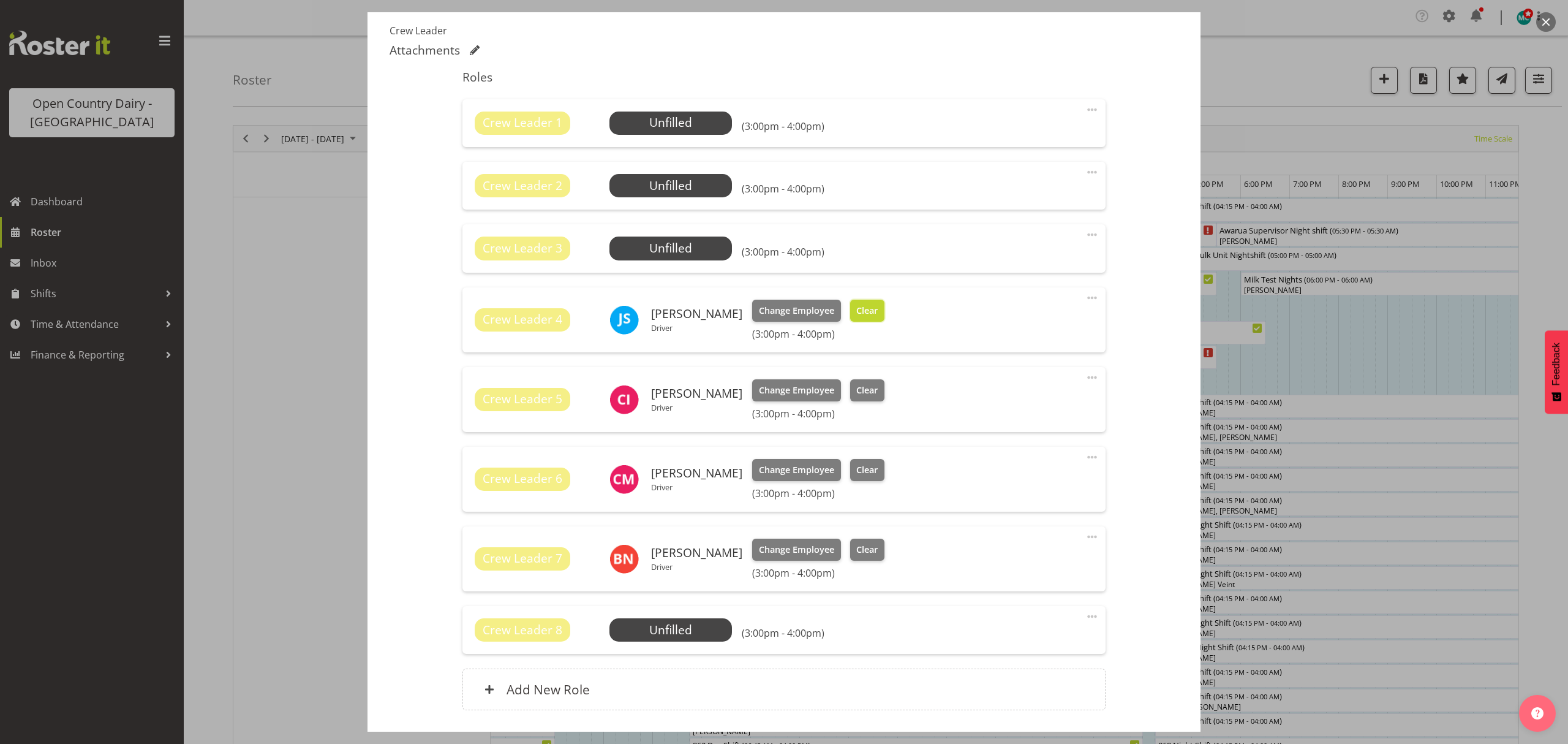
click at [856, 318] on button "Clear" at bounding box center [867, 310] width 35 height 22
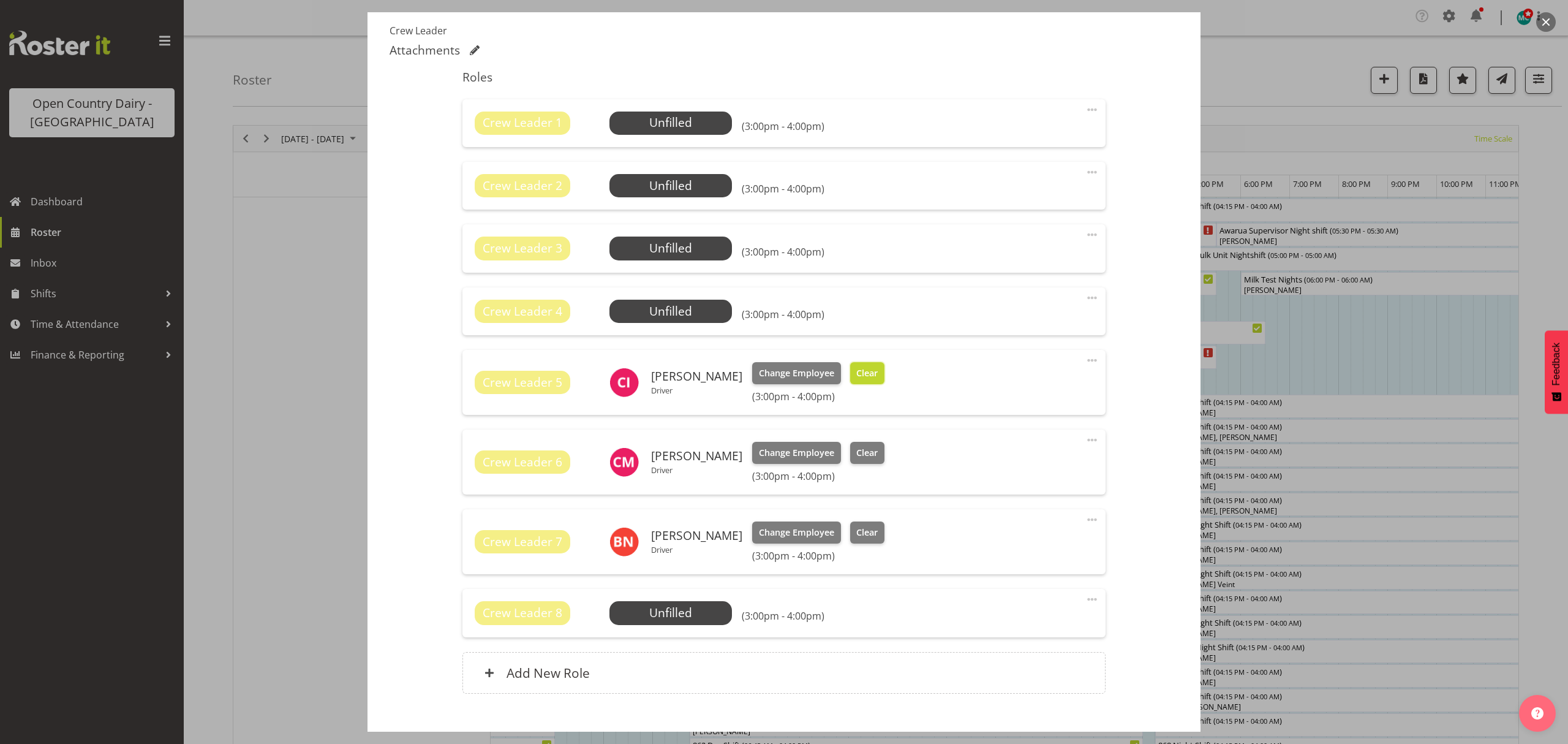
click at [859, 375] on span "Clear" at bounding box center [866, 373] width 21 height 14
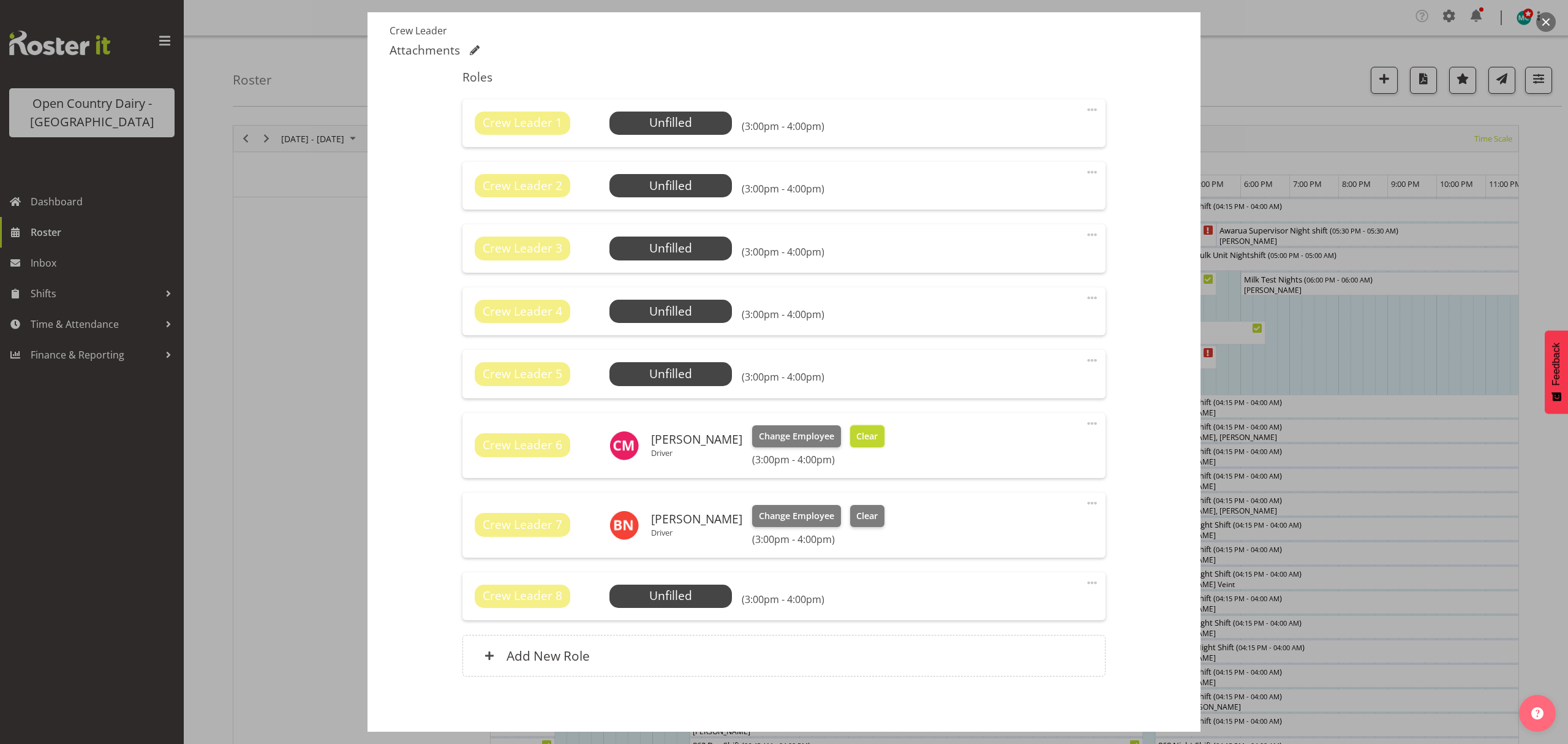
click at [877, 439] on span "Clear" at bounding box center [866, 436] width 21 height 14
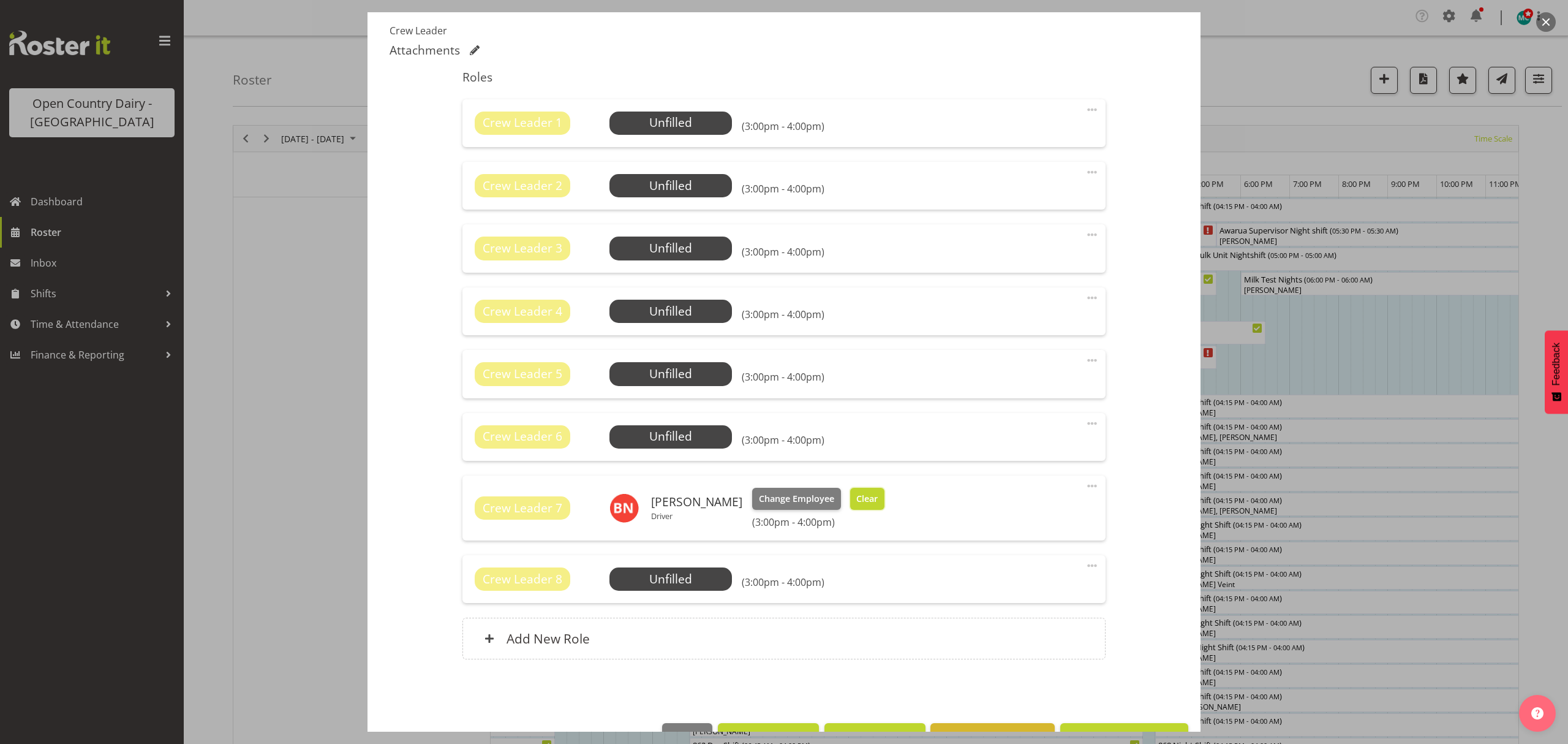
click at [863, 503] on span "Clear" at bounding box center [866, 499] width 21 height 14
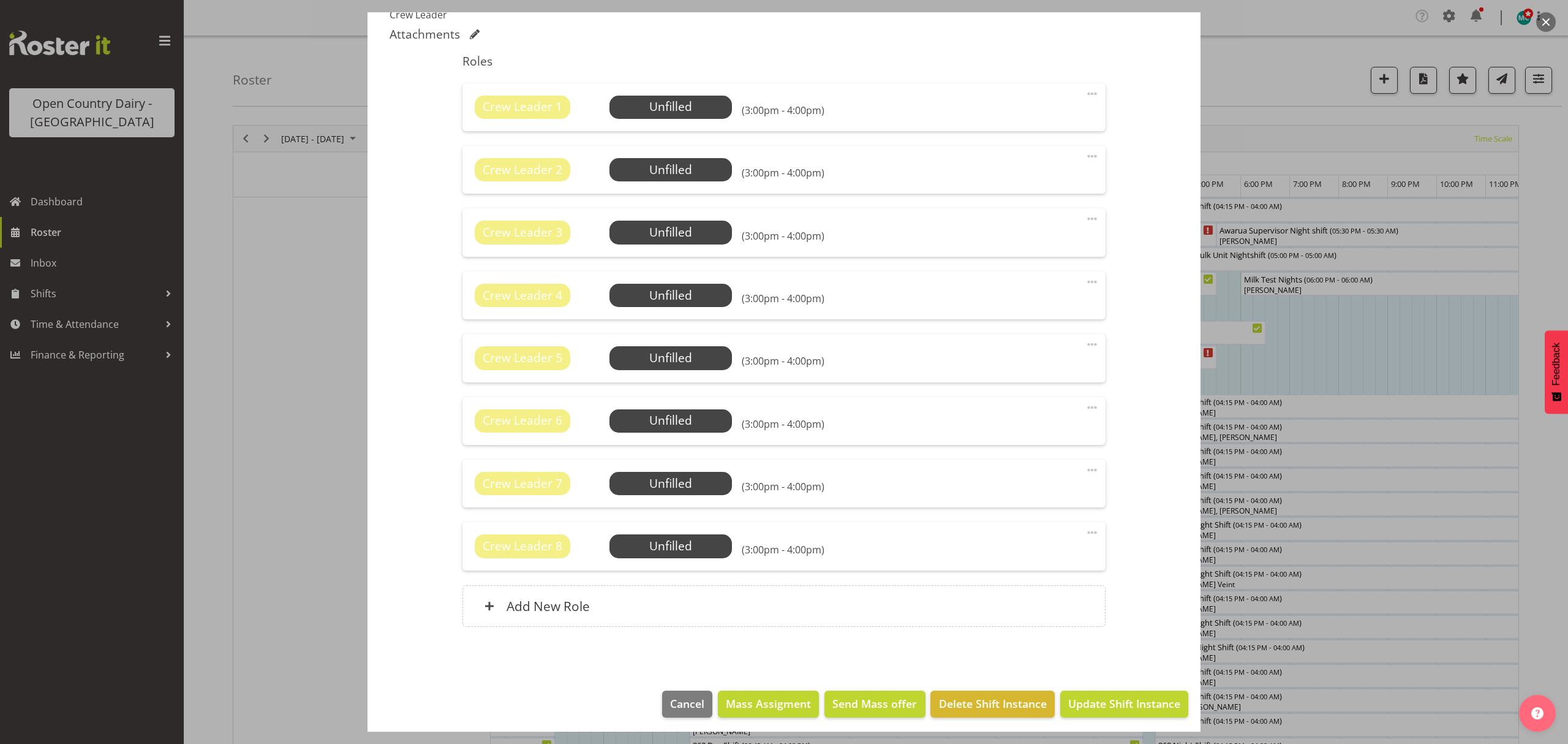
scroll to position [430, 0]
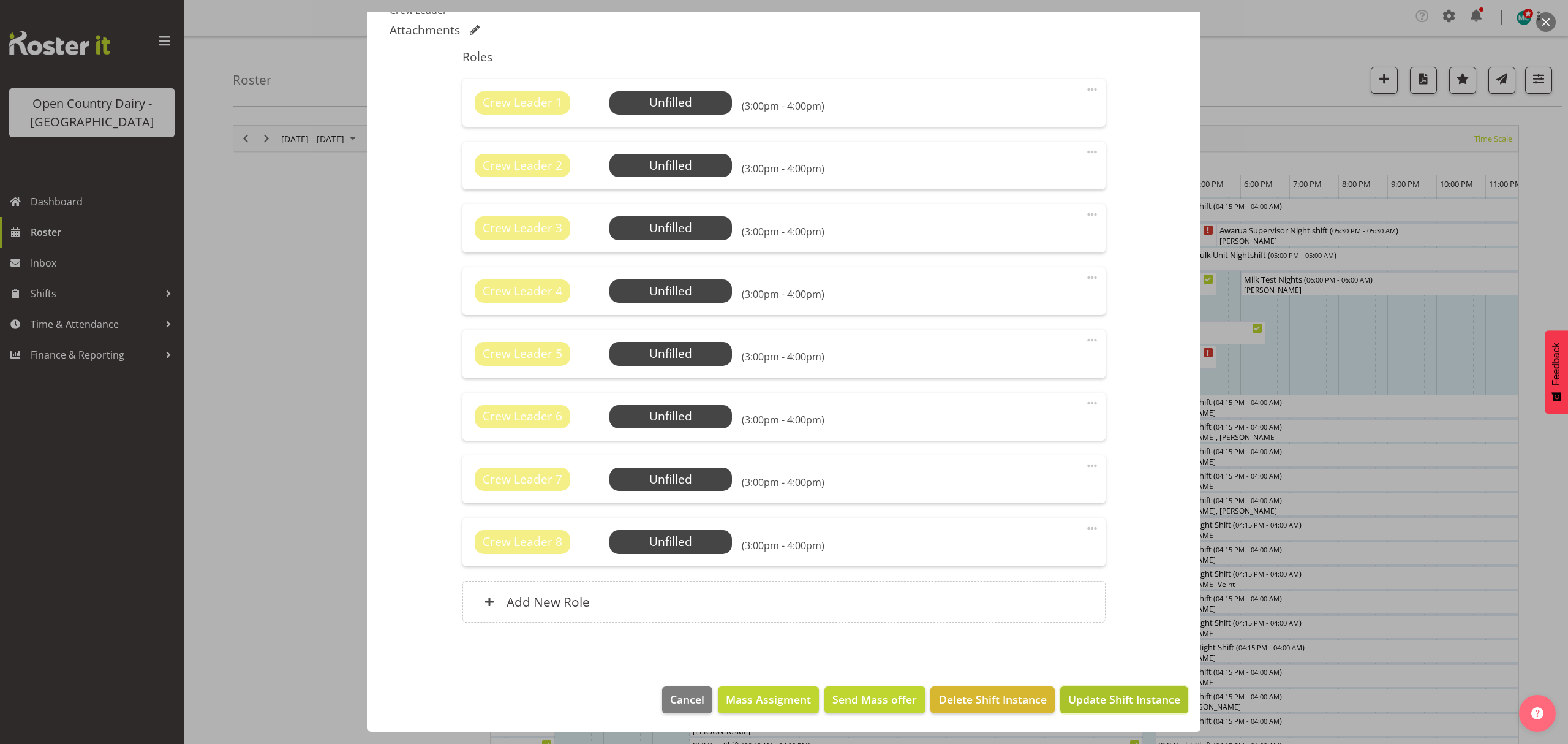
click at [1105, 701] on span "Update Shift Instance" at bounding box center [1124, 699] width 112 height 16
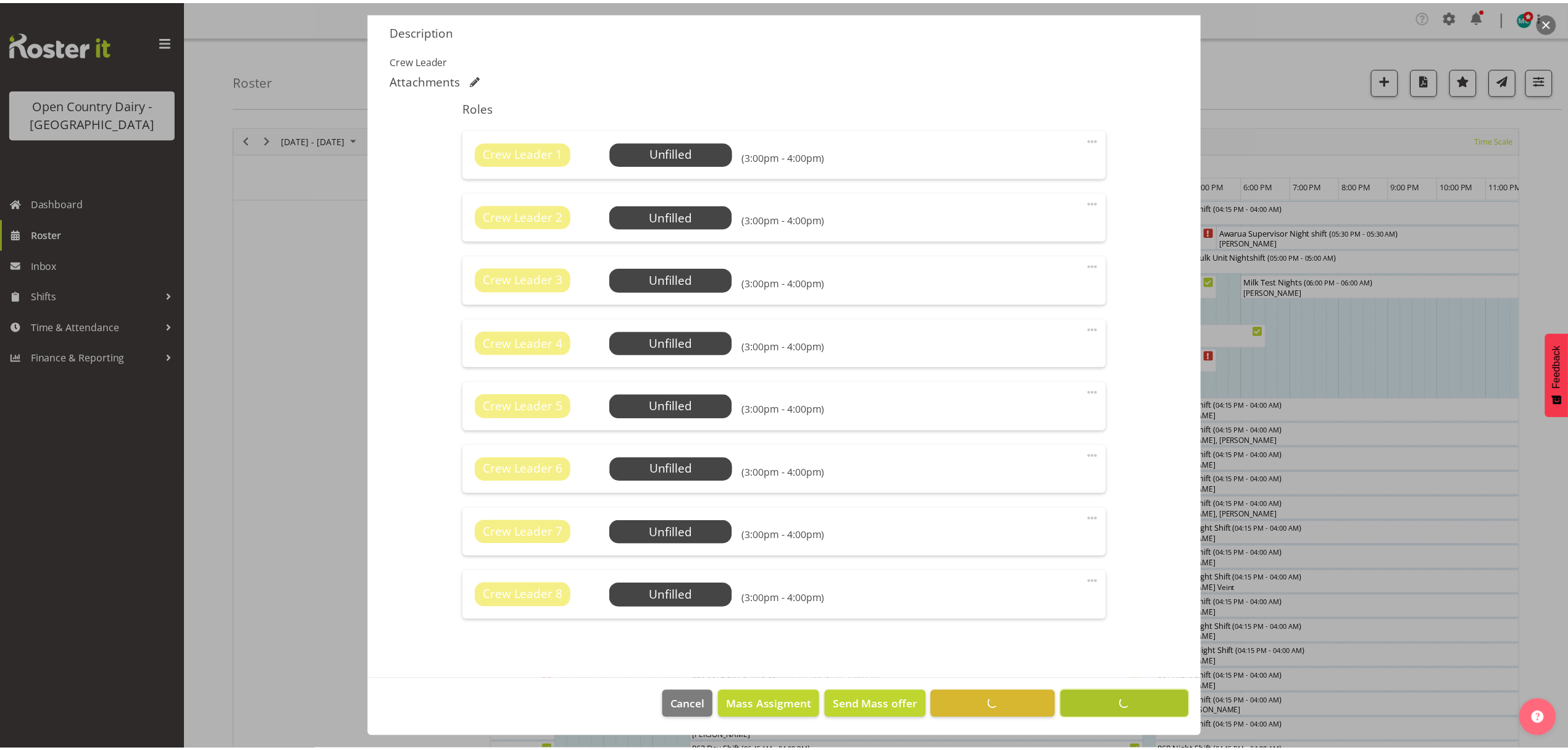
scroll to position [383, 0]
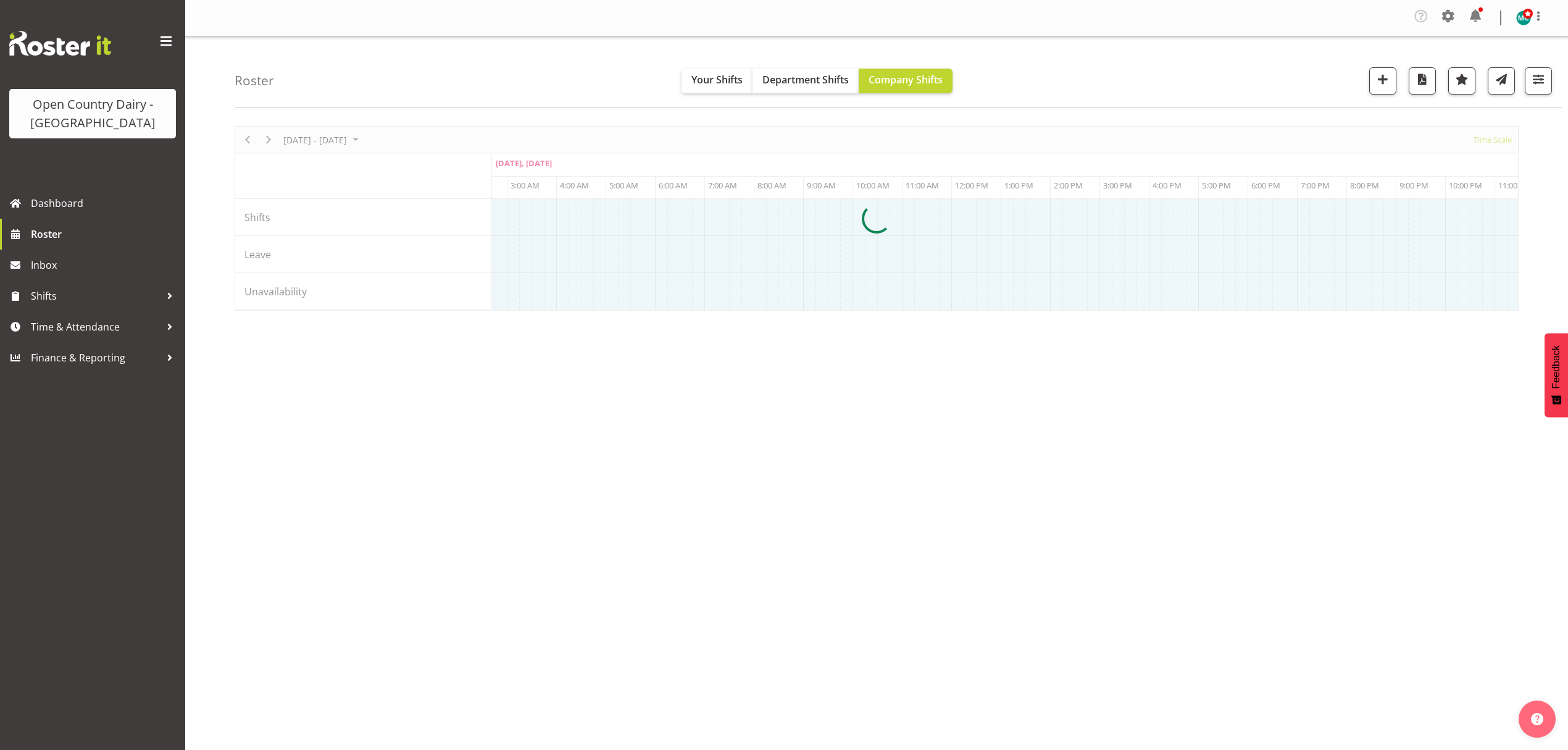
click at [1525, 15] on span at bounding box center [1528, 14] width 10 height 10
click at [1524, 19] on img at bounding box center [1523, 18] width 15 height 15
click at [1527, 11] on span at bounding box center [1528, 14] width 10 height 10
click at [1538, 18] on span at bounding box center [1538, 16] width 15 height 15
click at [1527, 18] on span at bounding box center [1528, 14] width 10 height 10
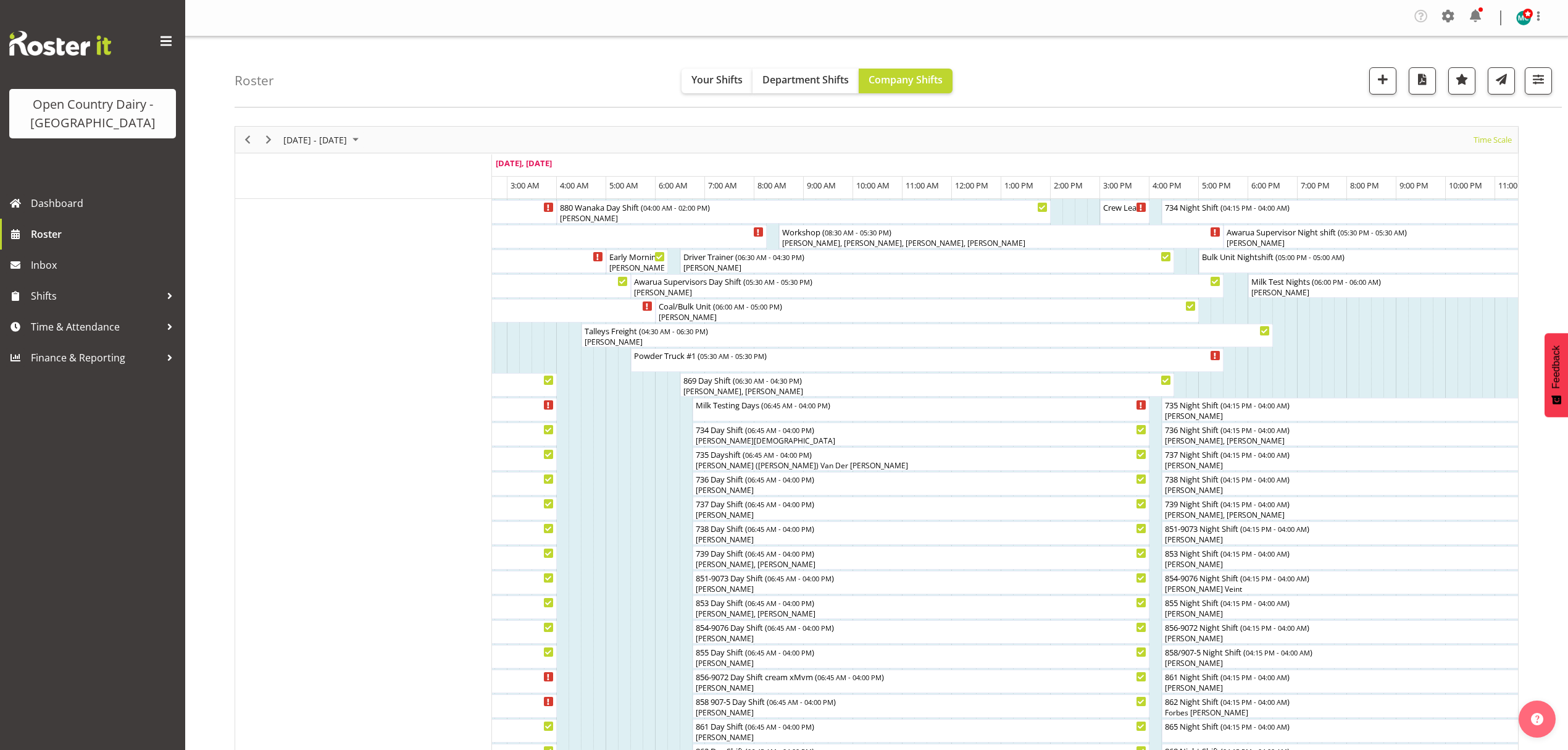
click at [1522, 18] on img at bounding box center [1523, 18] width 15 height 15
click at [1478, 70] on link "Log Out" at bounding box center [1486, 68] width 118 height 23
